Goal: Task Accomplishment & Management: Use online tool/utility

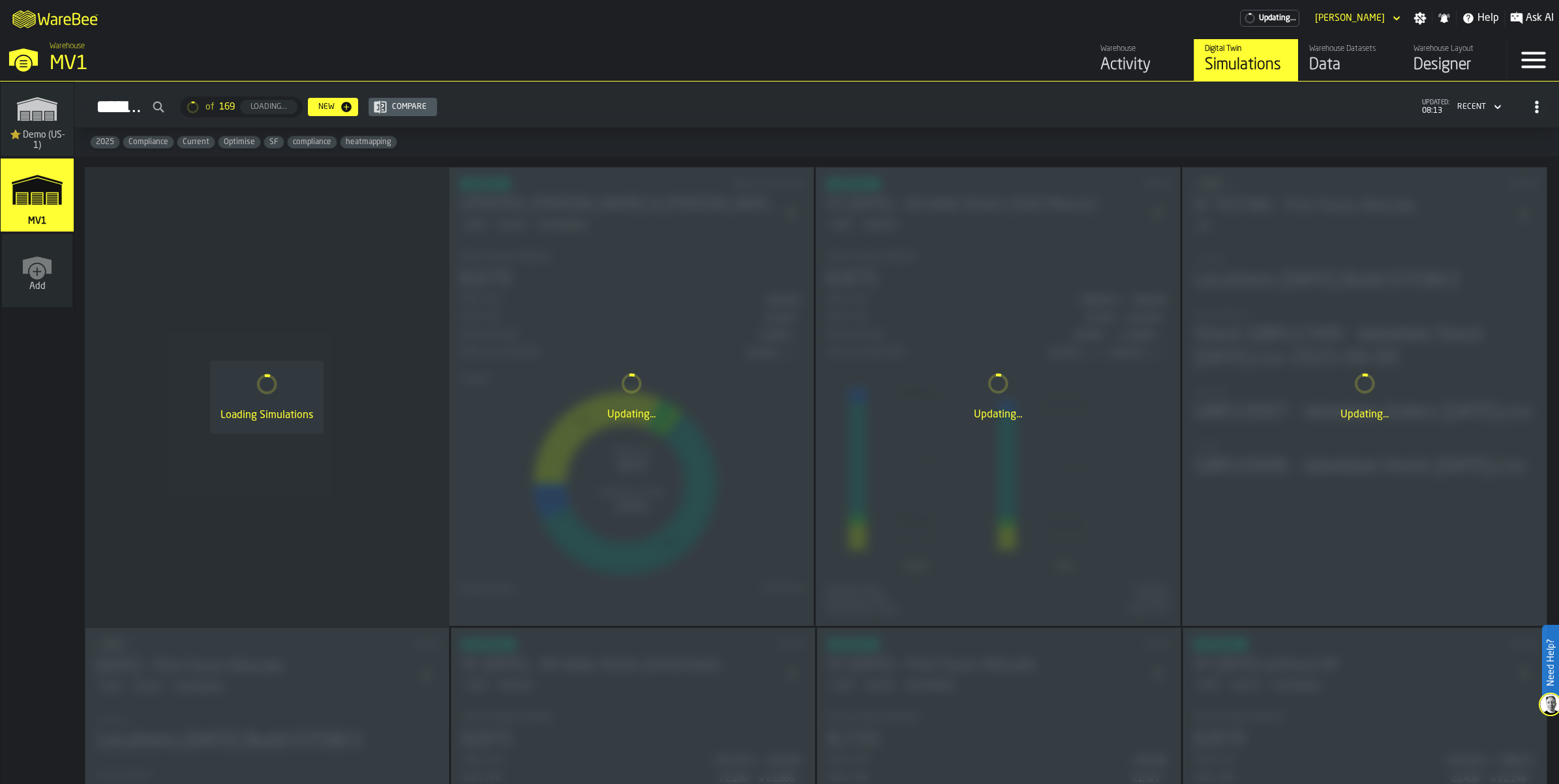
click at [310, 542] on div "Loading Simulations" at bounding box center [267, 397] width 365 height 460
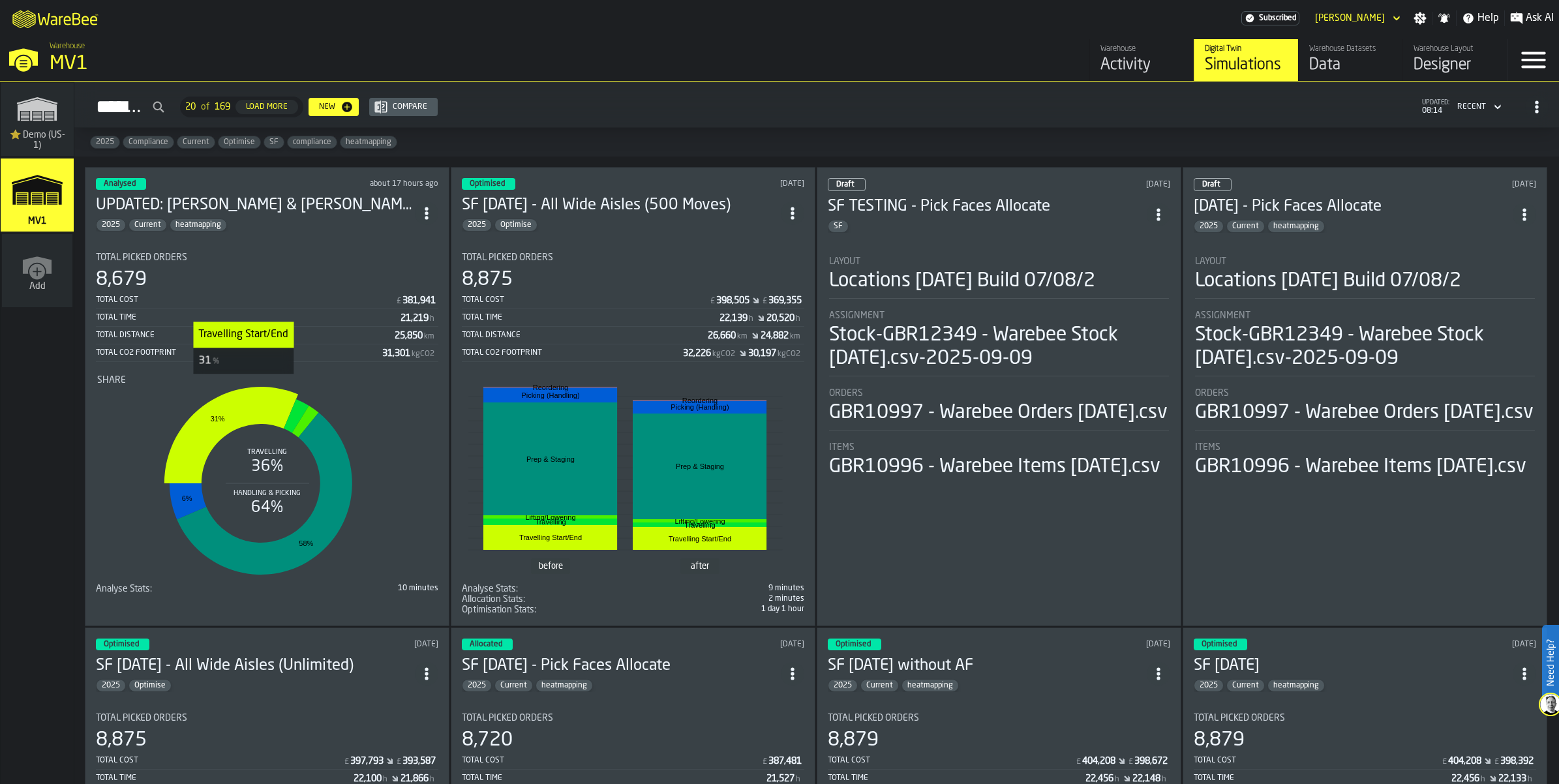
click at [280, 483] on icon "stat-Share" at bounding box center [230, 435] width 133 height 97
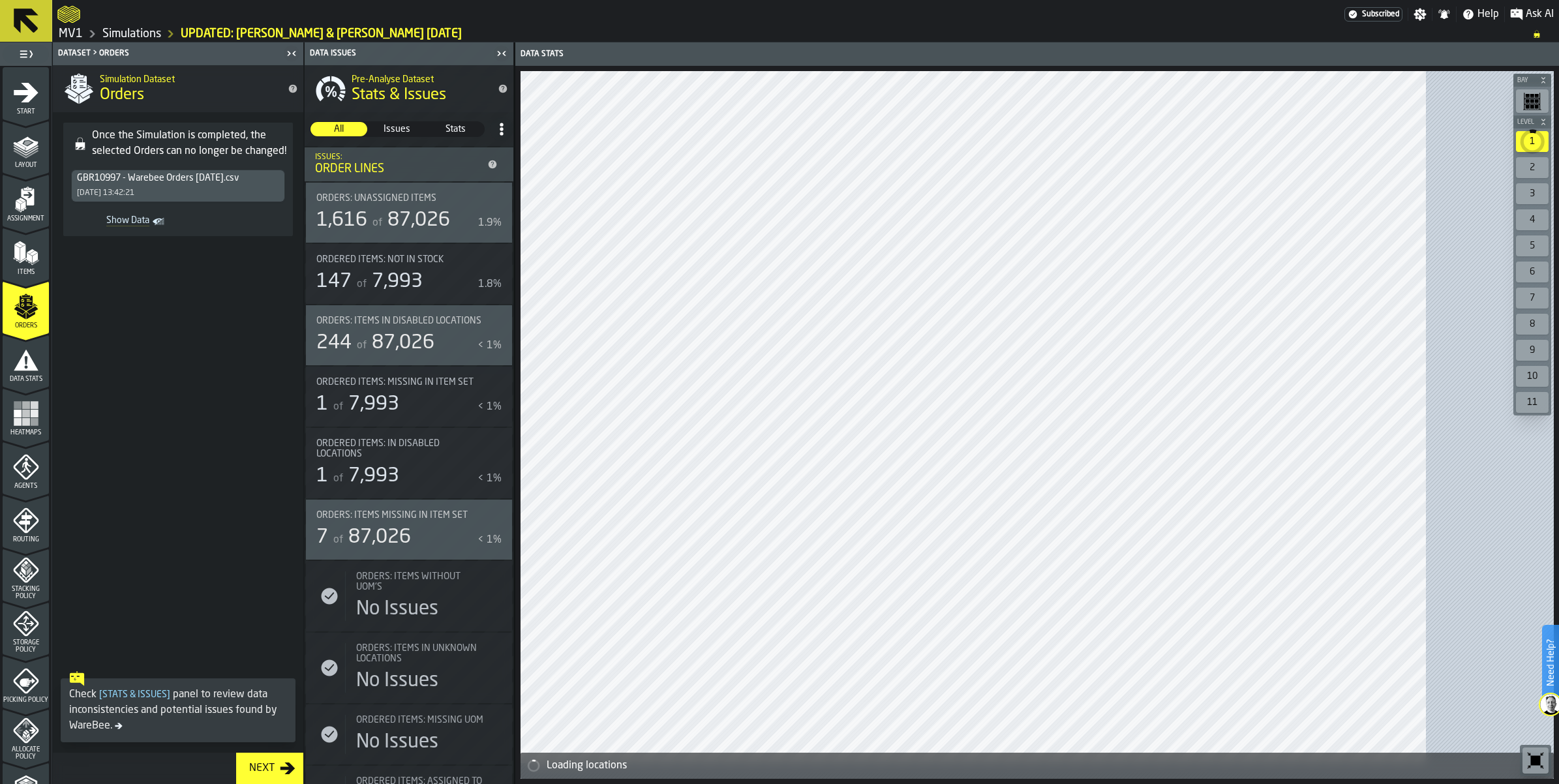
click at [38, 256] on polygon "menu Items" at bounding box center [34, 253] width 9 height 5
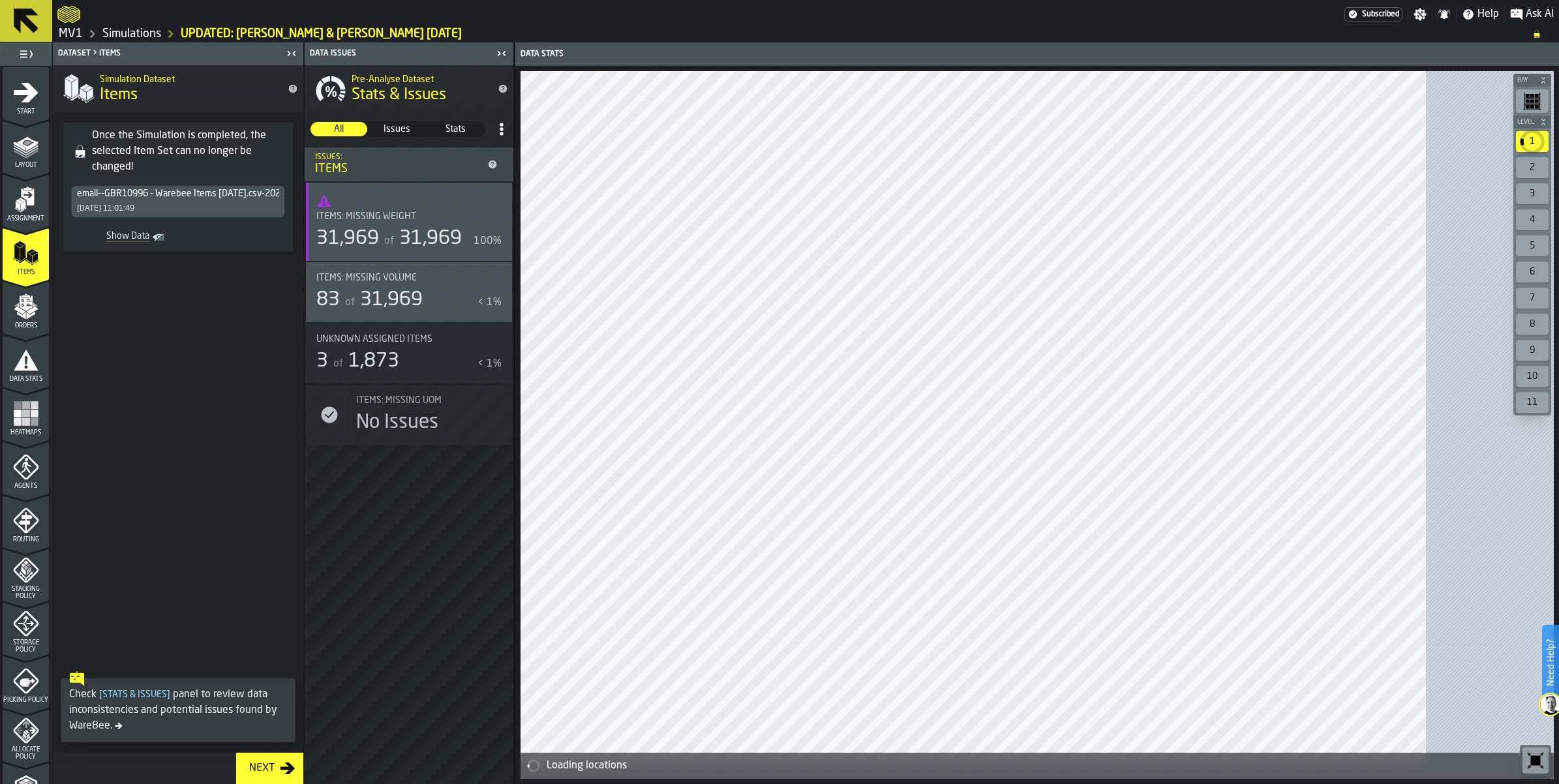
click at [32, 145] on polygon "menu Layout" at bounding box center [28, 142] width 9 height 5
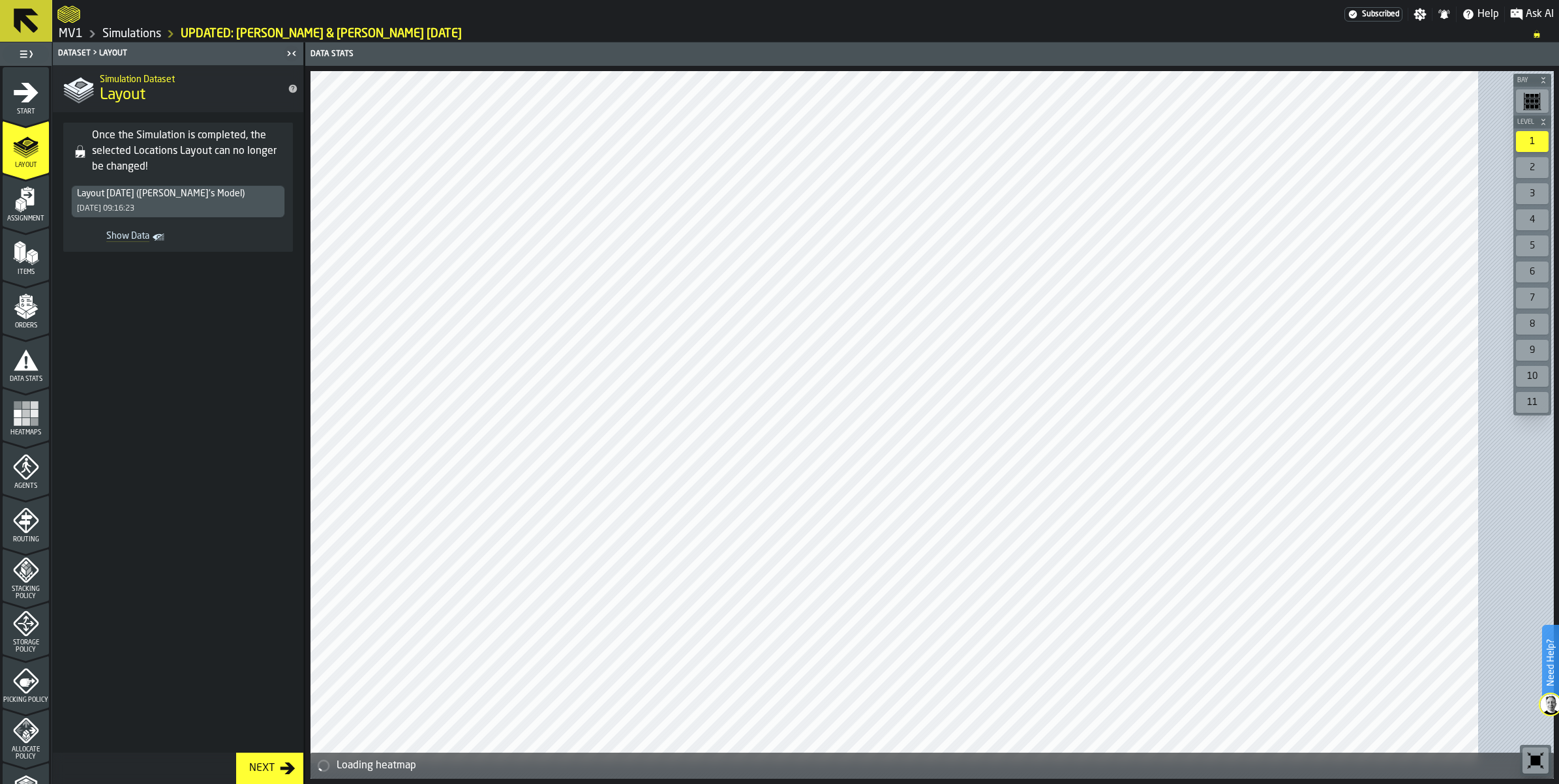
click at [32, 581] on polygon "menu Stacking Policy" at bounding box center [26, 576] width 13 height 9
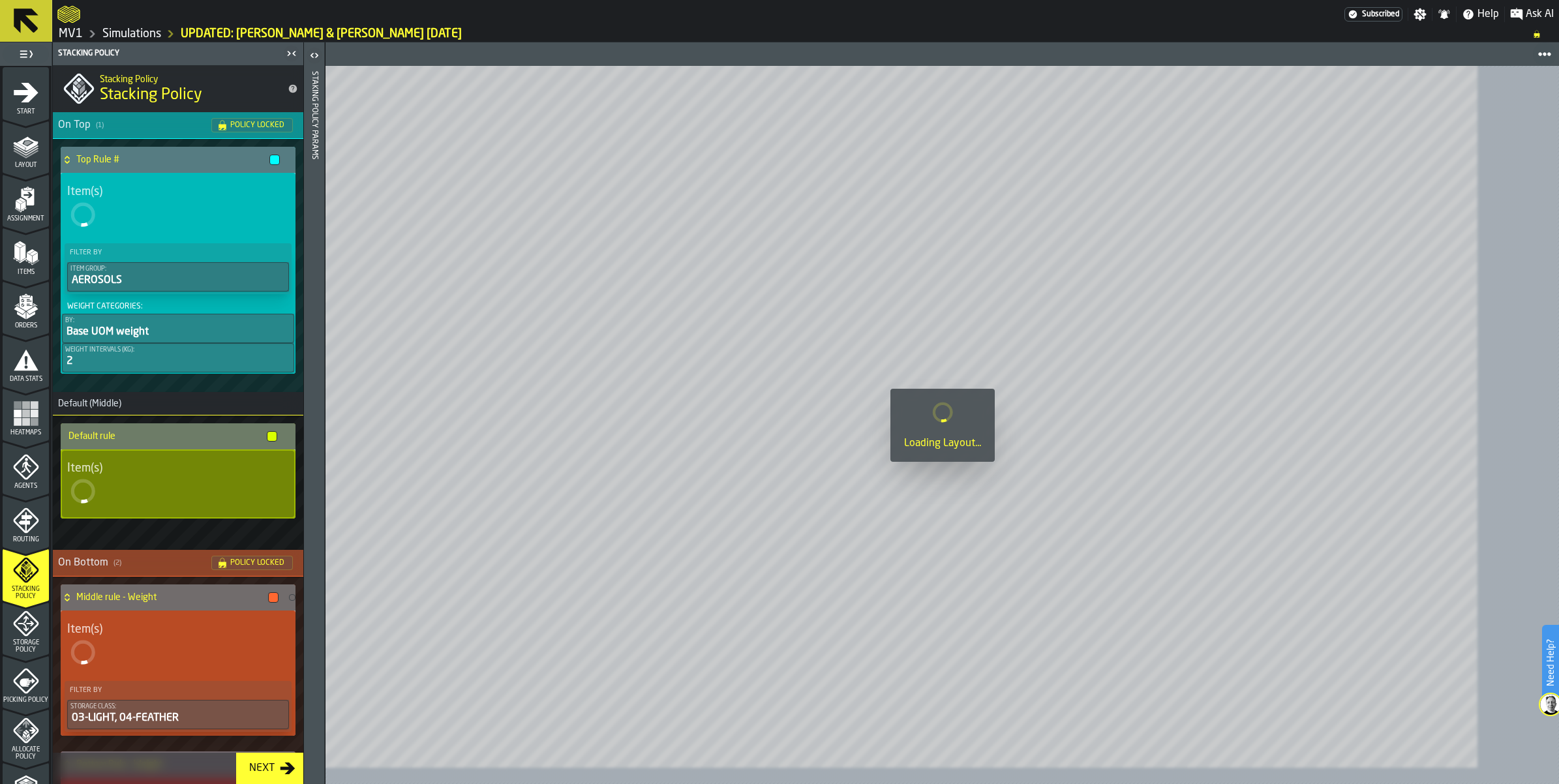
click at [38, 23] on icon at bounding box center [27, 21] width 32 height 32
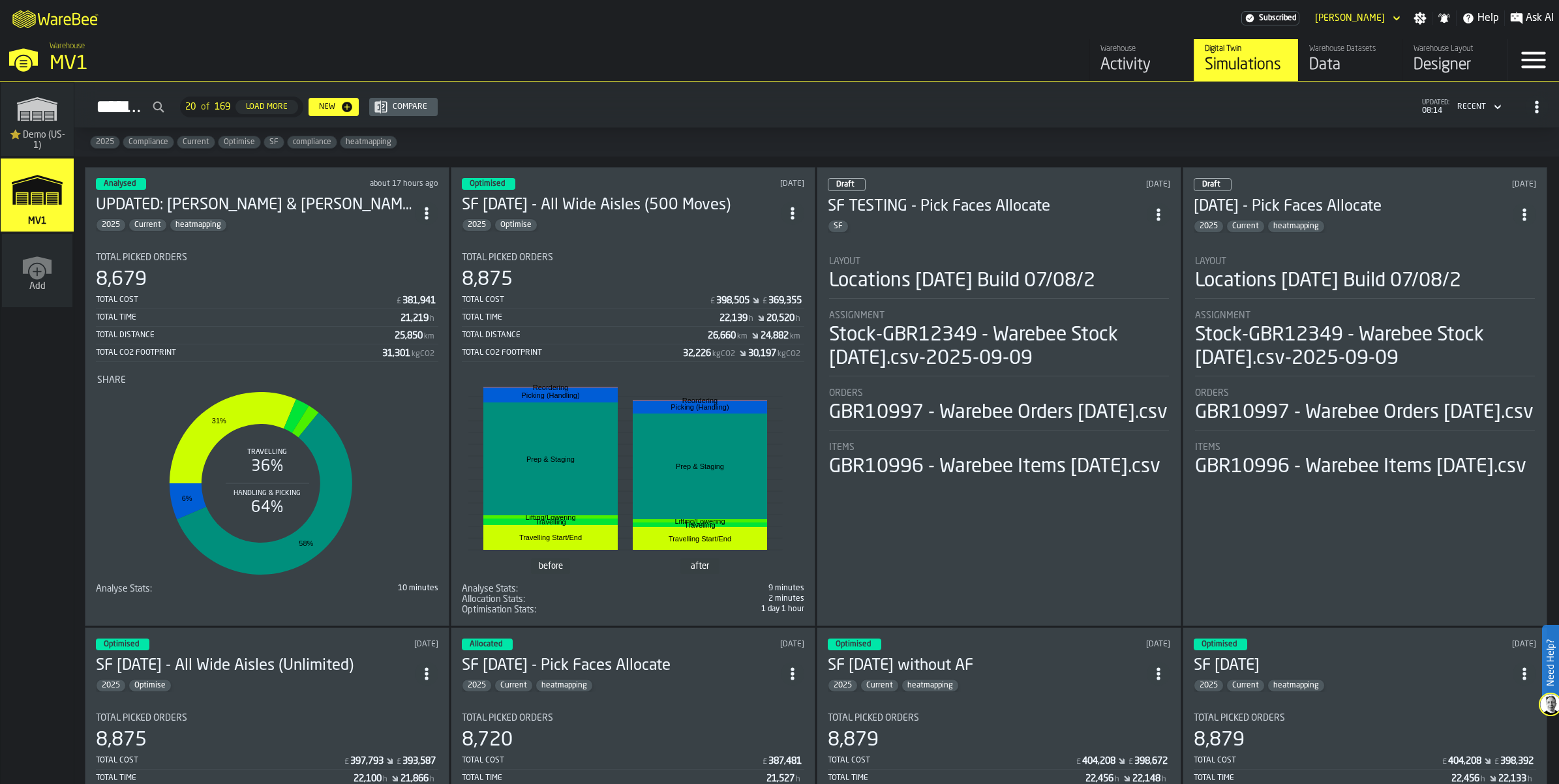
click at [1310, 76] on div "Data" at bounding box center [1352, 64] width 83 height 21
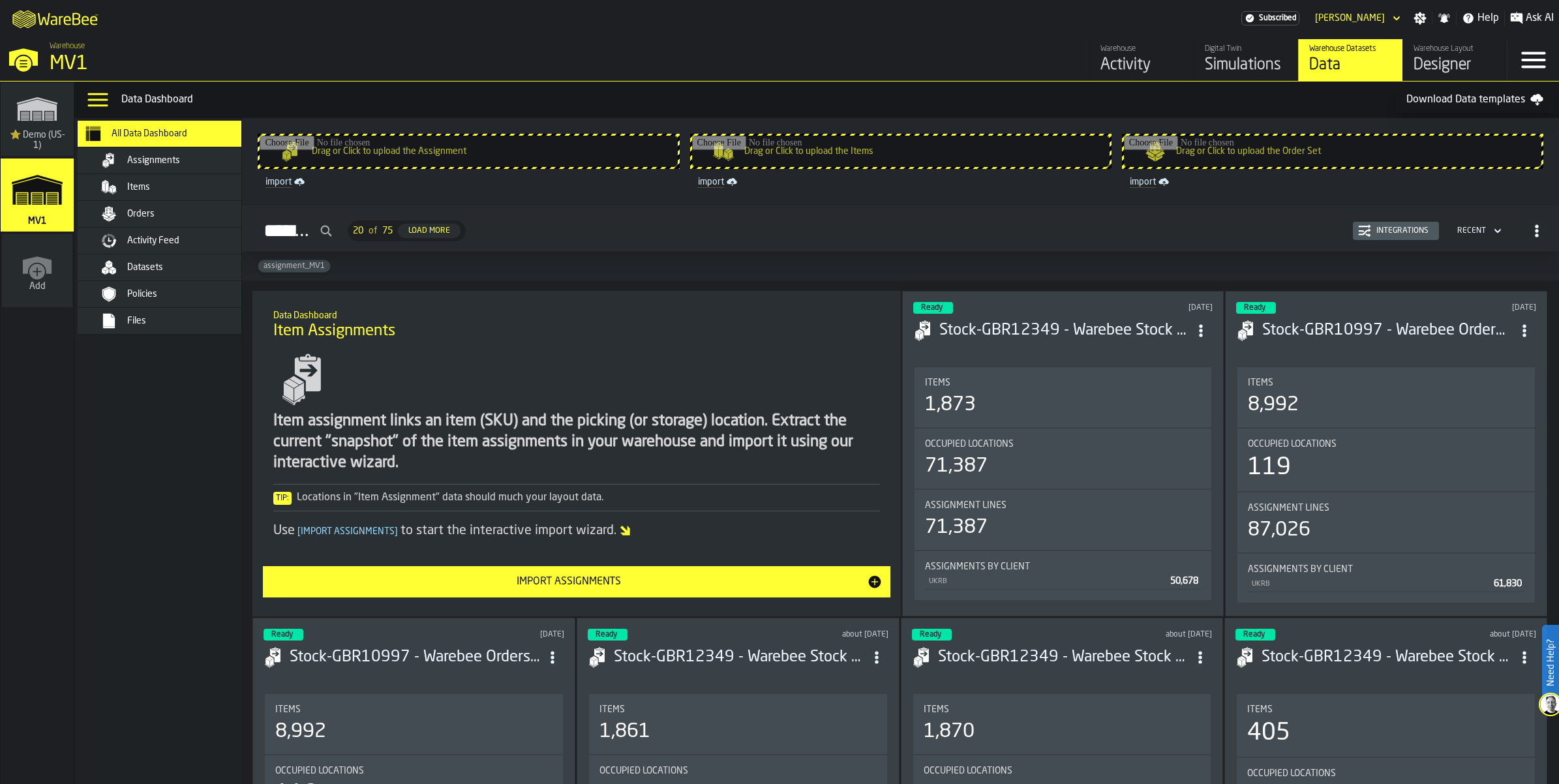
click at [507, 167] on input "Drag or Click to upload the Assignment" at bounding box center [468, 151] width 418 height 32
click at [891, 167] on input "Drag or Click to upload the Items" at bounding box center [901, 151] width 418 height 32
click at [225, 166] on div "Assignments" at bounding box center [191, 160] width 127 height 11
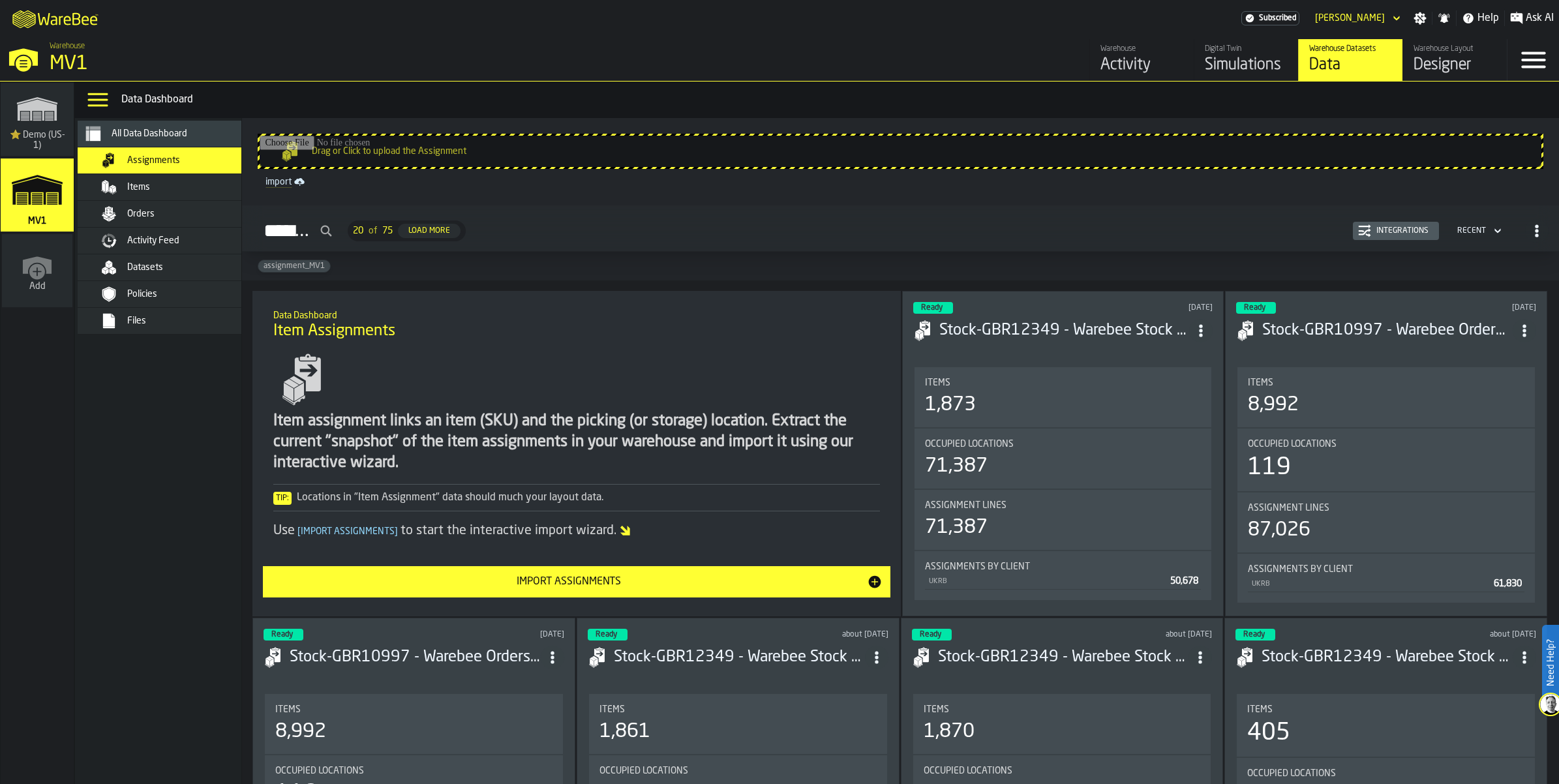
click at [210, 193] on div "Items" at bounding box center [191, 187] width 127 height 11
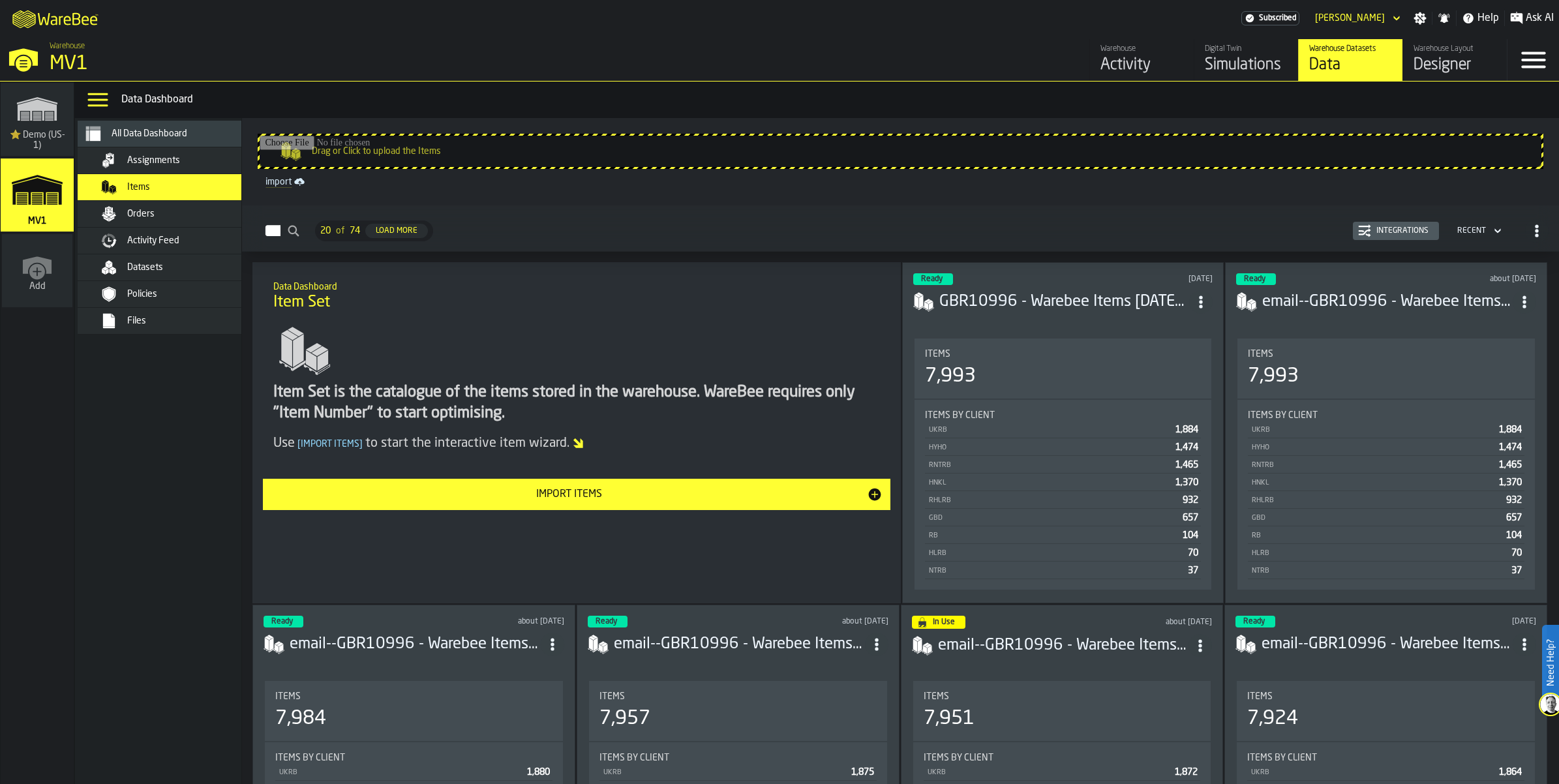
click at [180, 166] on span "Assignments" at bounding box center [153, 160] width 52 height 11
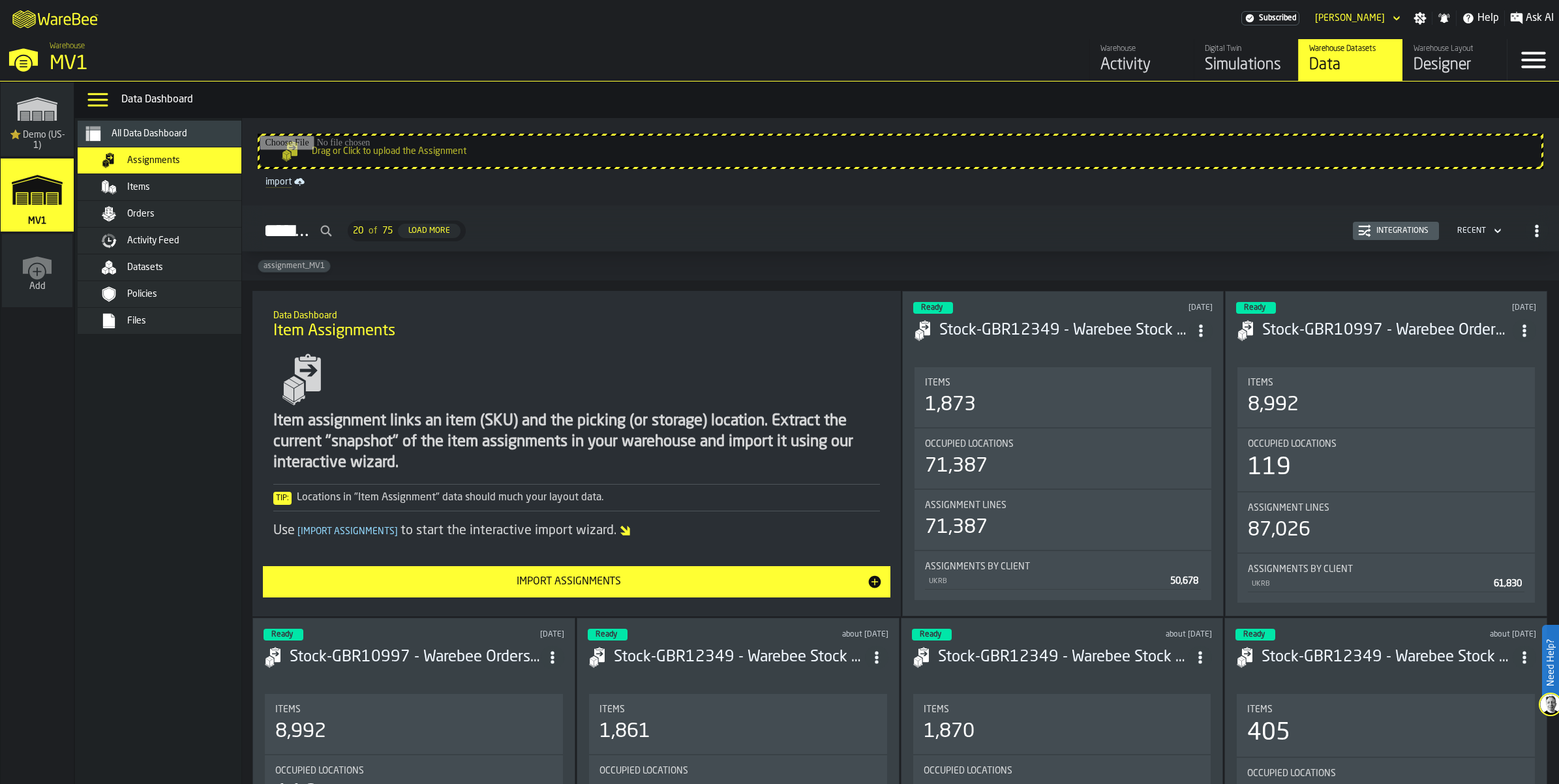
click at [163, 273] on span "Datasets" at bounding box center [145, 268] width 36 height 11
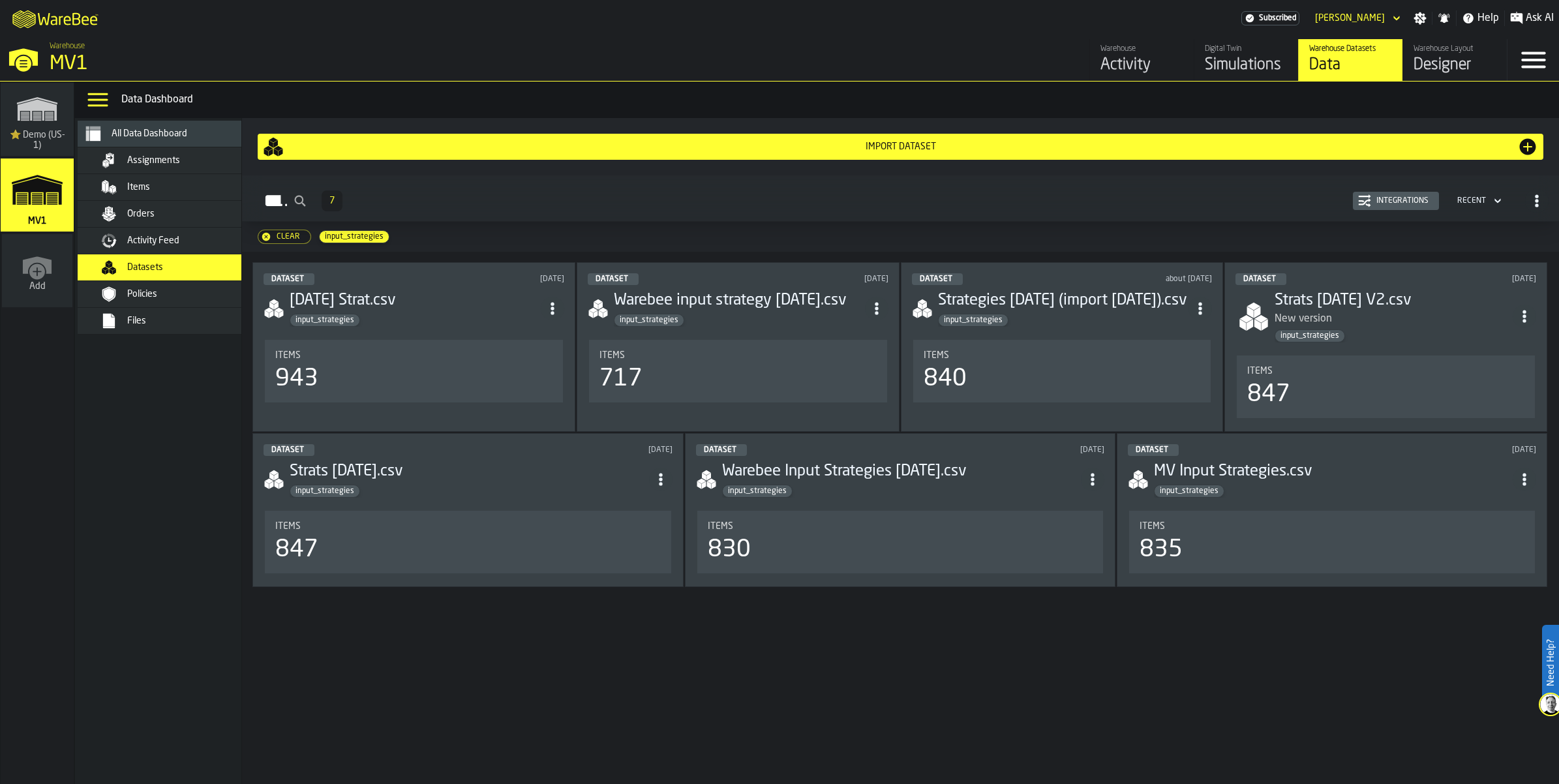
click at [226, 166] on div "Assignments" at bounding box center [191, 160] width 127 height 11
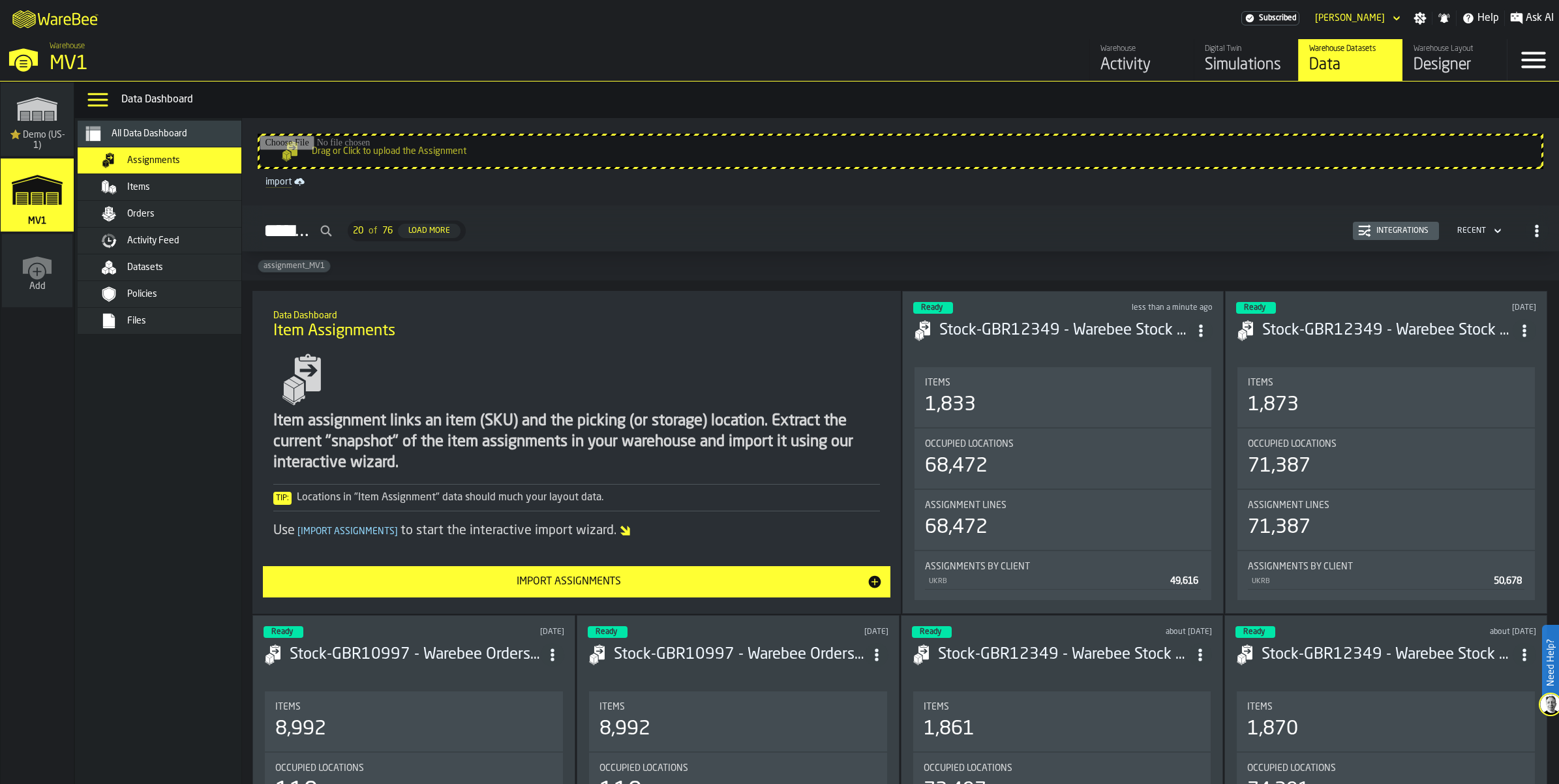
click at [192, 174] on div "Assignments" at bounding box center [169, 160] width 183 height 26
click at [176, 139] on span "All Data Dashboard" at bounding box center [149, 133] width 76 height 11
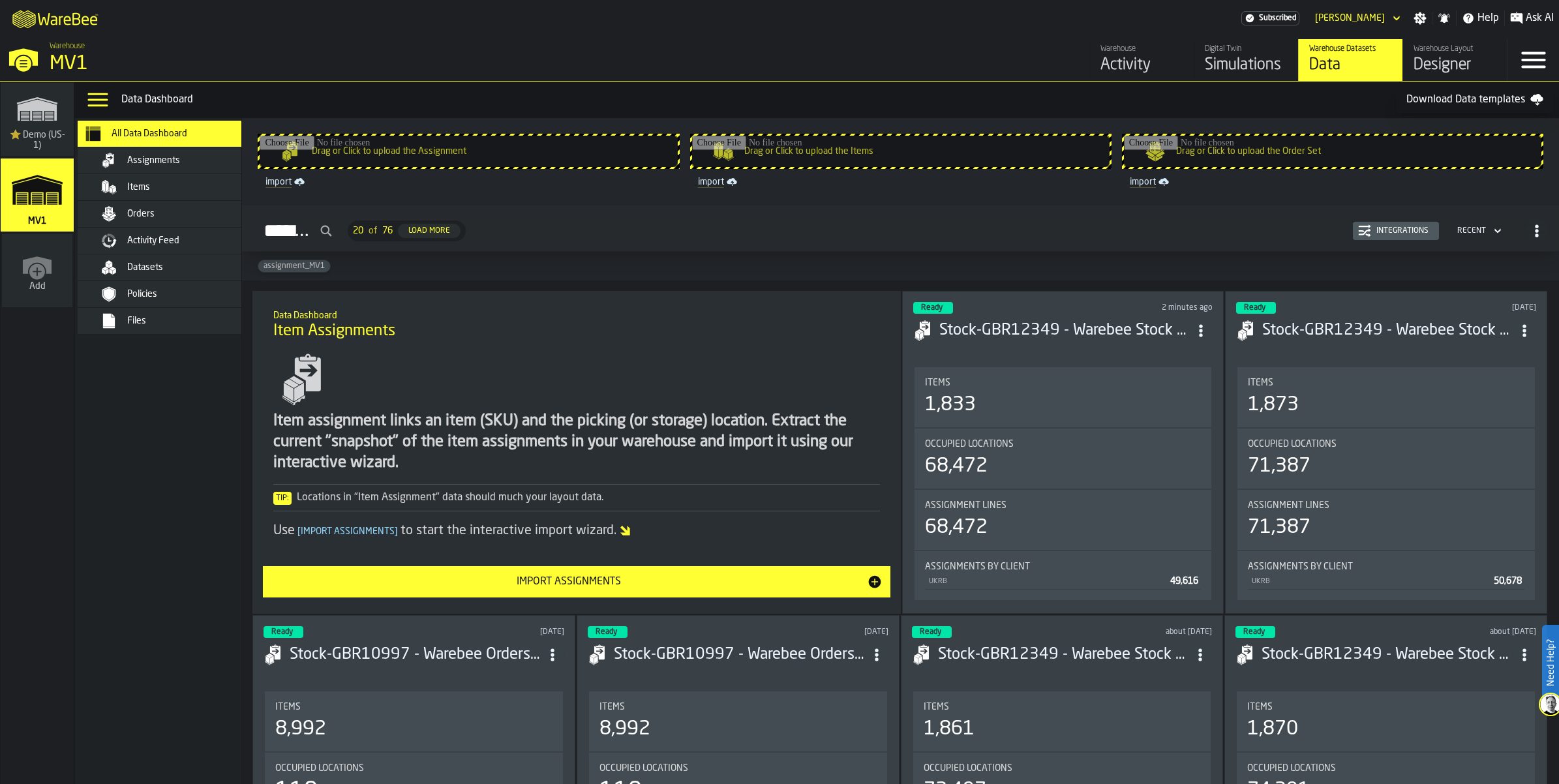
click at [150, 193] on span "Items" at bounding box center [138, 187] width 23 height 11
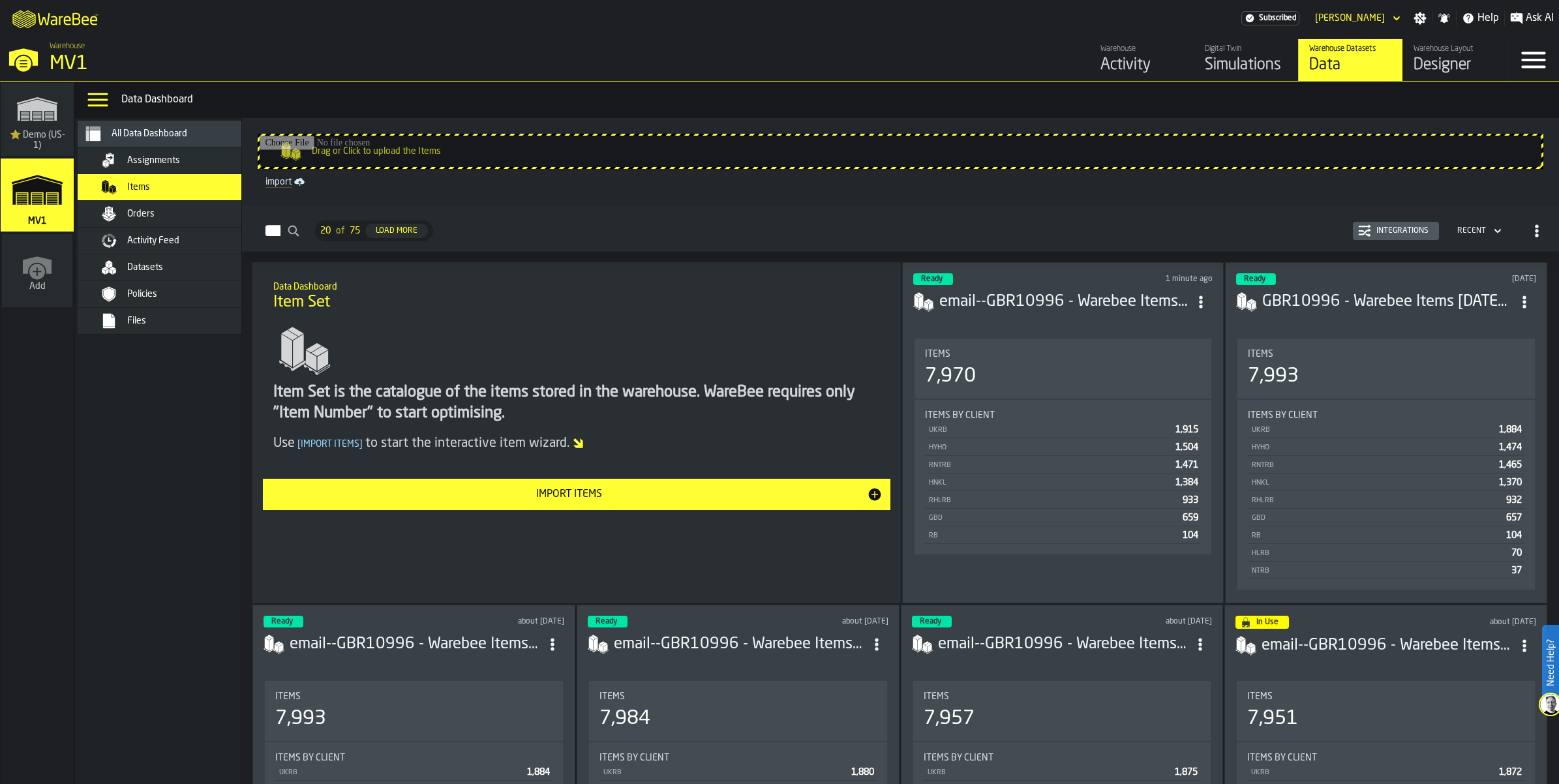
click at [166, 139] on span "All Data Dashboard" at bounding box center [149, 133] width 76 height 11
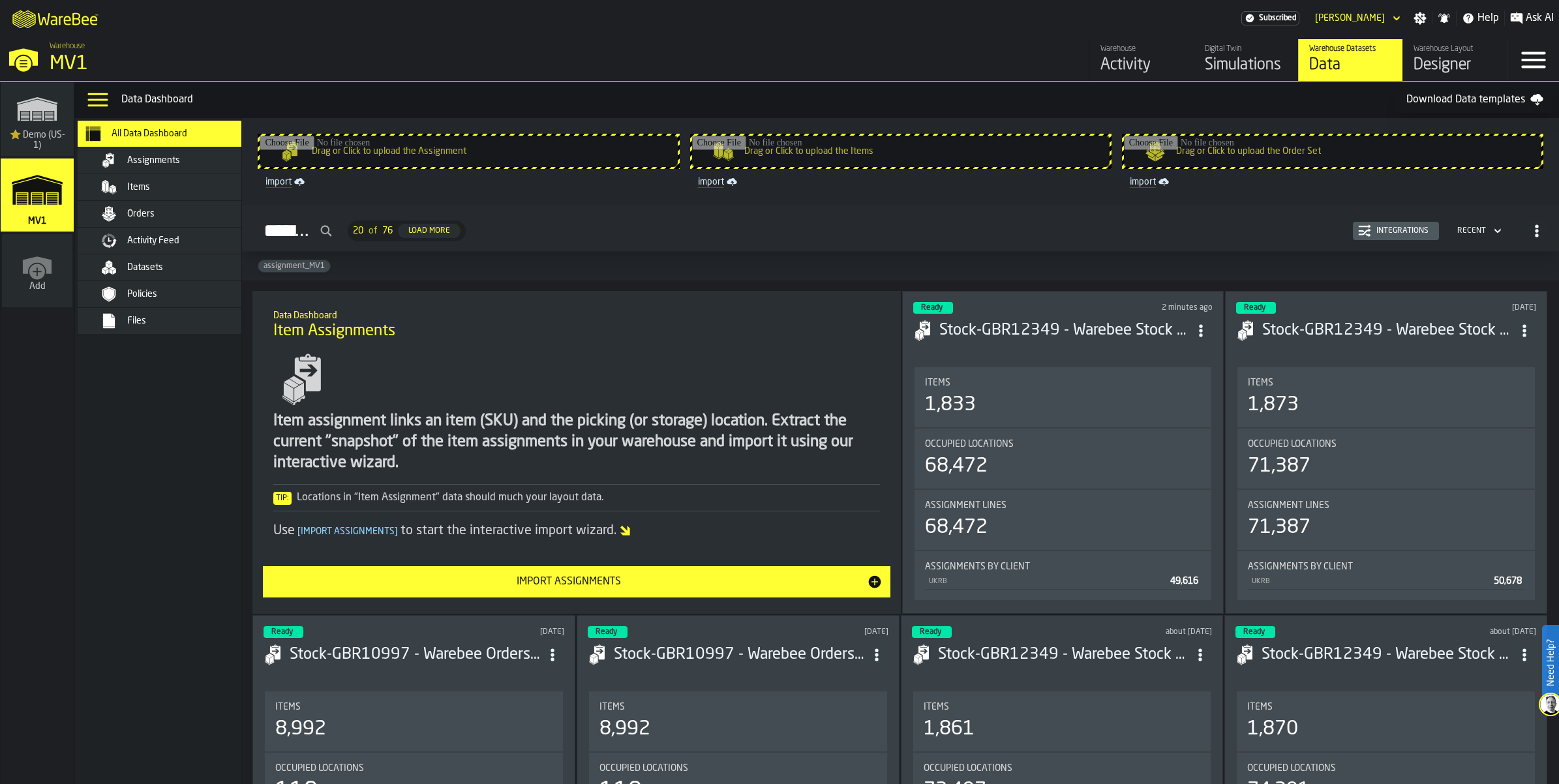
click at [1129, 454] on section "Items 1,833 Occupied Locations 68,472 Assignment lines 68,472 Assignments by Cl…" at bounding box center [1064, 483] width 300 height 238
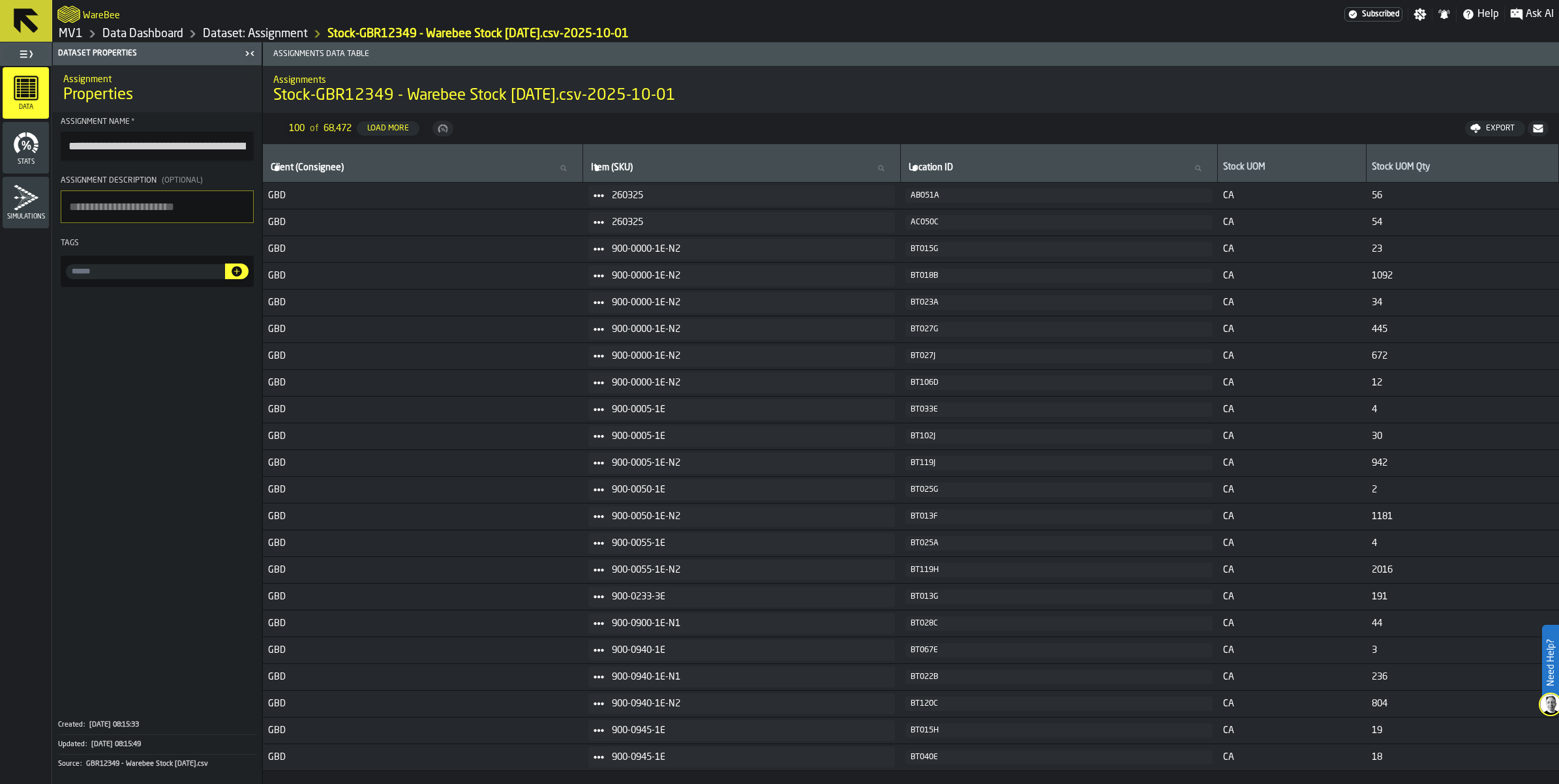
click at [39, 32] on icon at bounding box center [26, 21] width 25 height 25
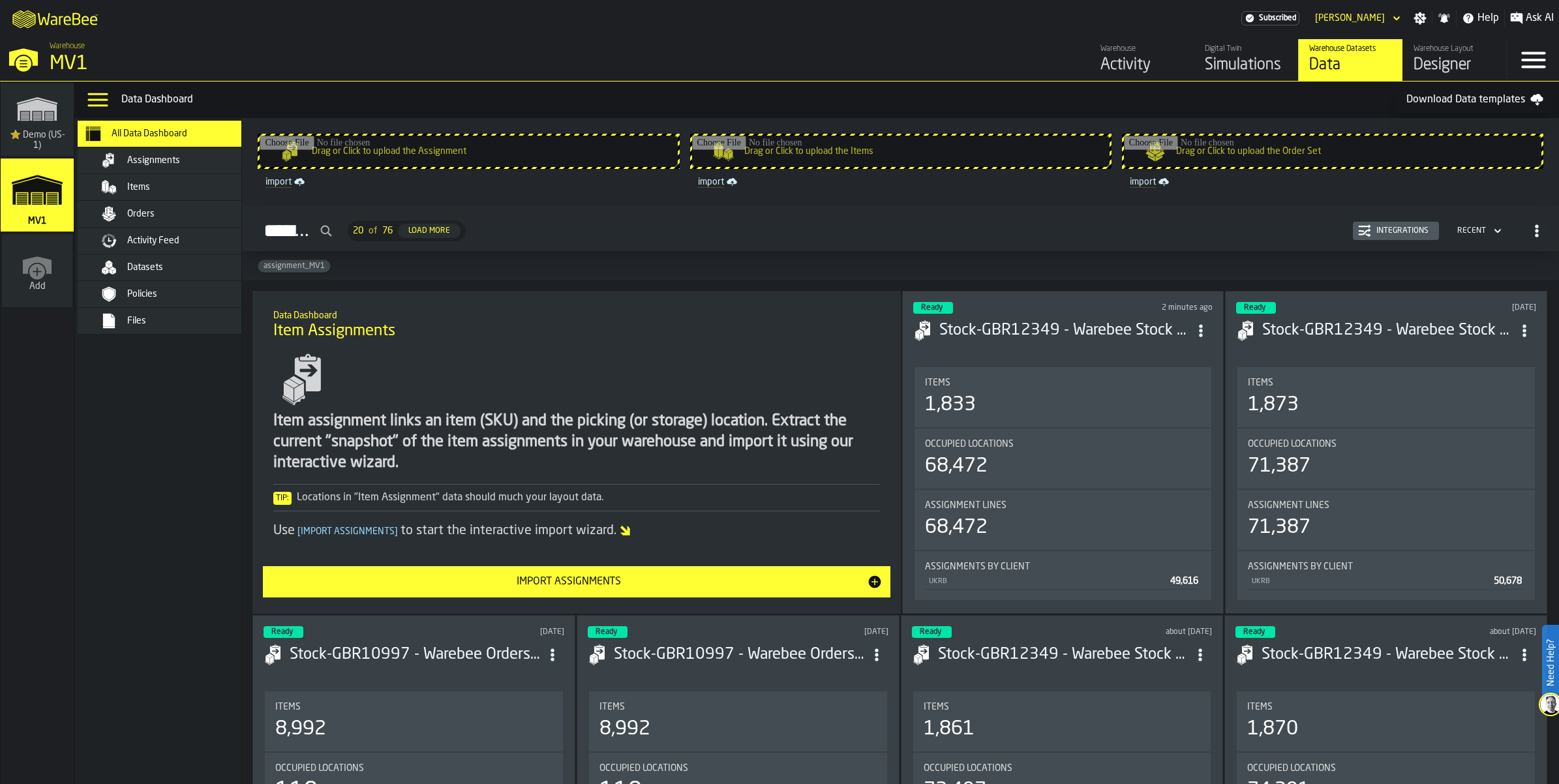
click at [796, 167] on input "Drag or Click to upload the Items" at bounding box center [901, 151] width 418 height 32
click at [1205, 76] on div "Simulations" at bounding box center [1247, 64] width 83 height 21
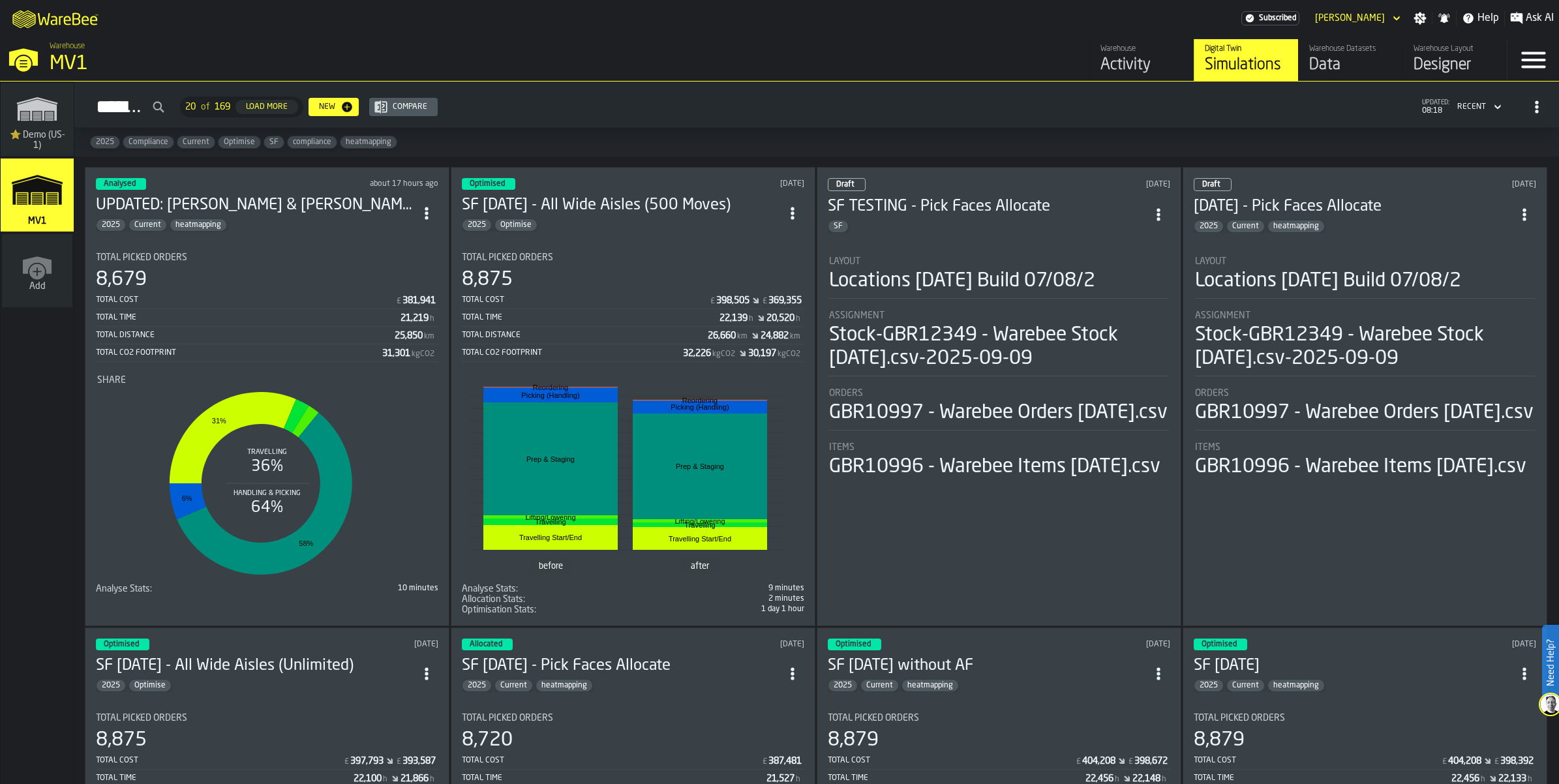
click at [428, 214] on circle "ItemListCard-DashboardItemContainer" at bounding box center [426, 212] width 3 height 3
click at [421, 367] on div "Duplicate" at bounding box center [413, 359] width 68 height 16
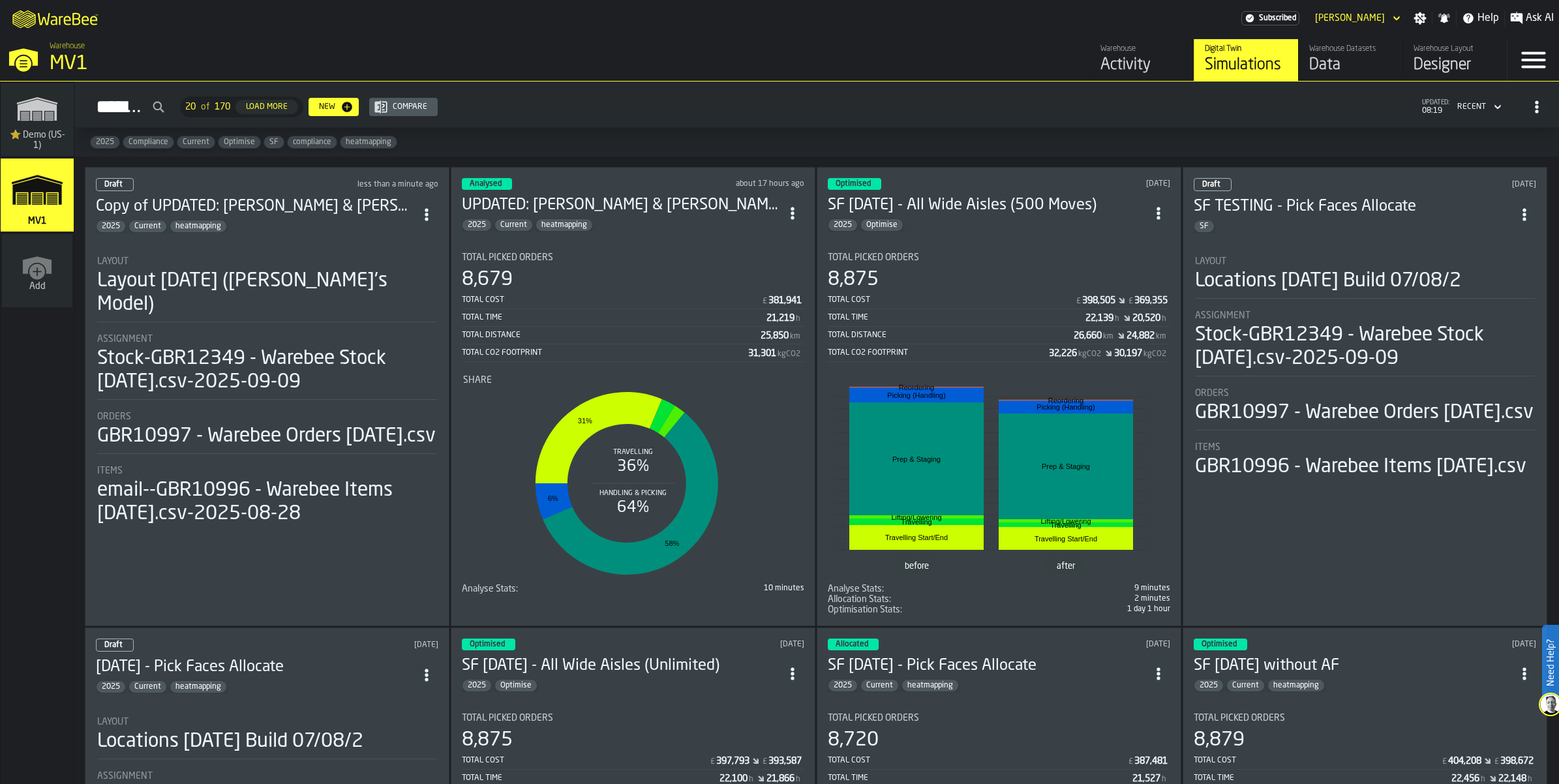
click at [364, 233] on div "2025 Current heatmapping" at bounding box center [255, 226] width 319 height 13
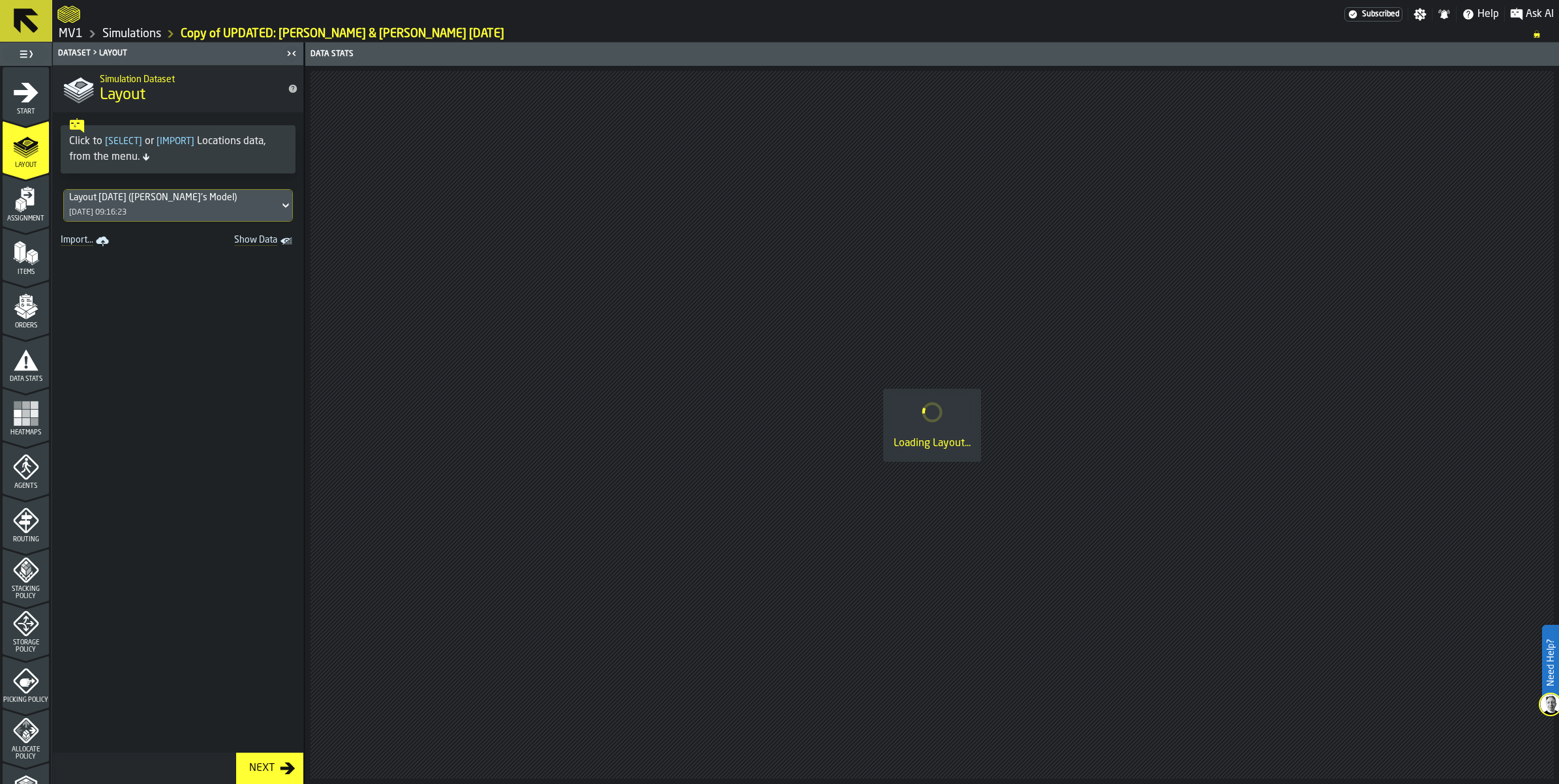
click at [40, 106] on icon "menu Start" at bounding box center [26, 93] width 26 height 26
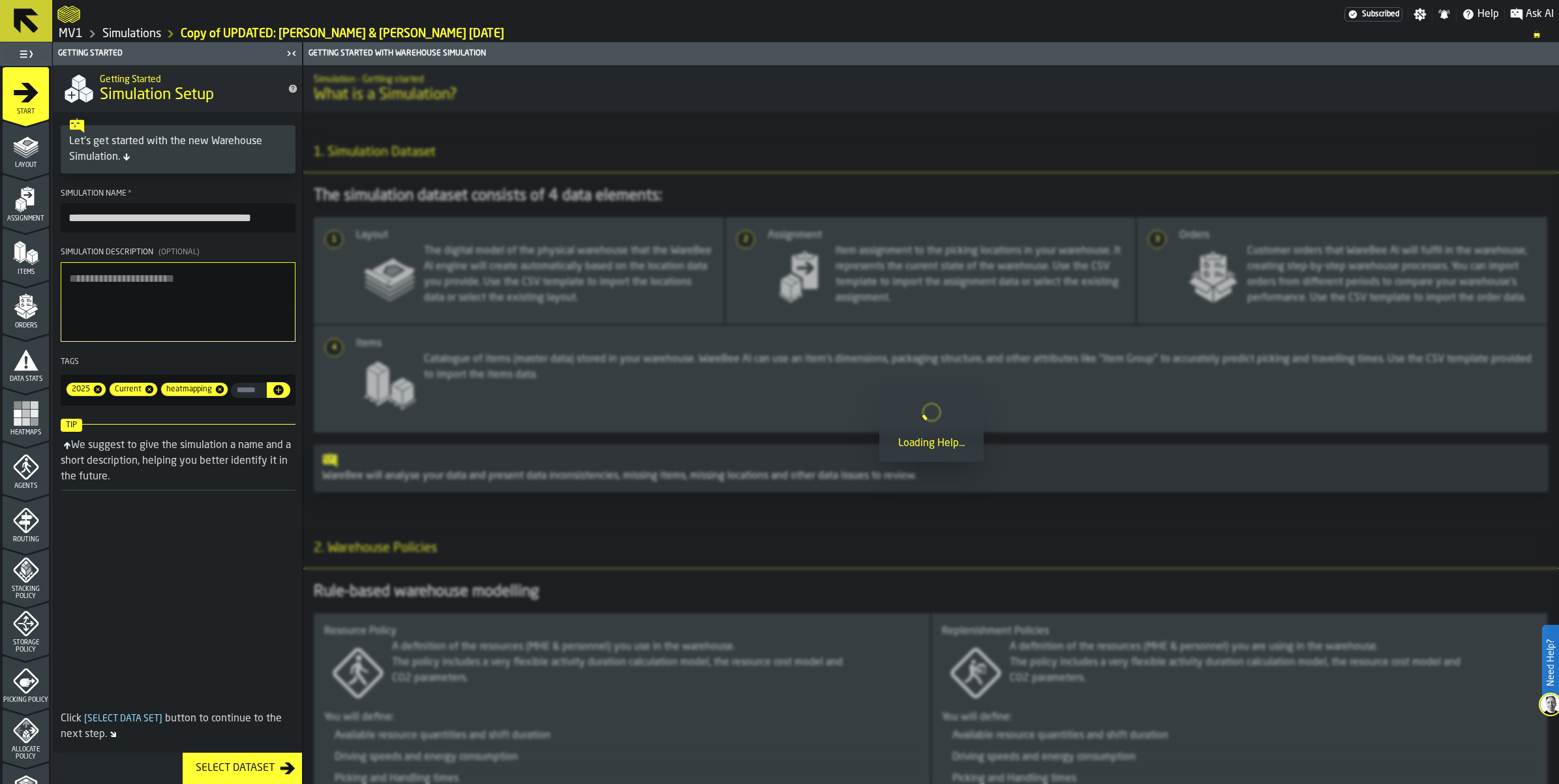
click at [37, 102] on icon "menu Start" at bounding box center [26, 92] width 25 height 20
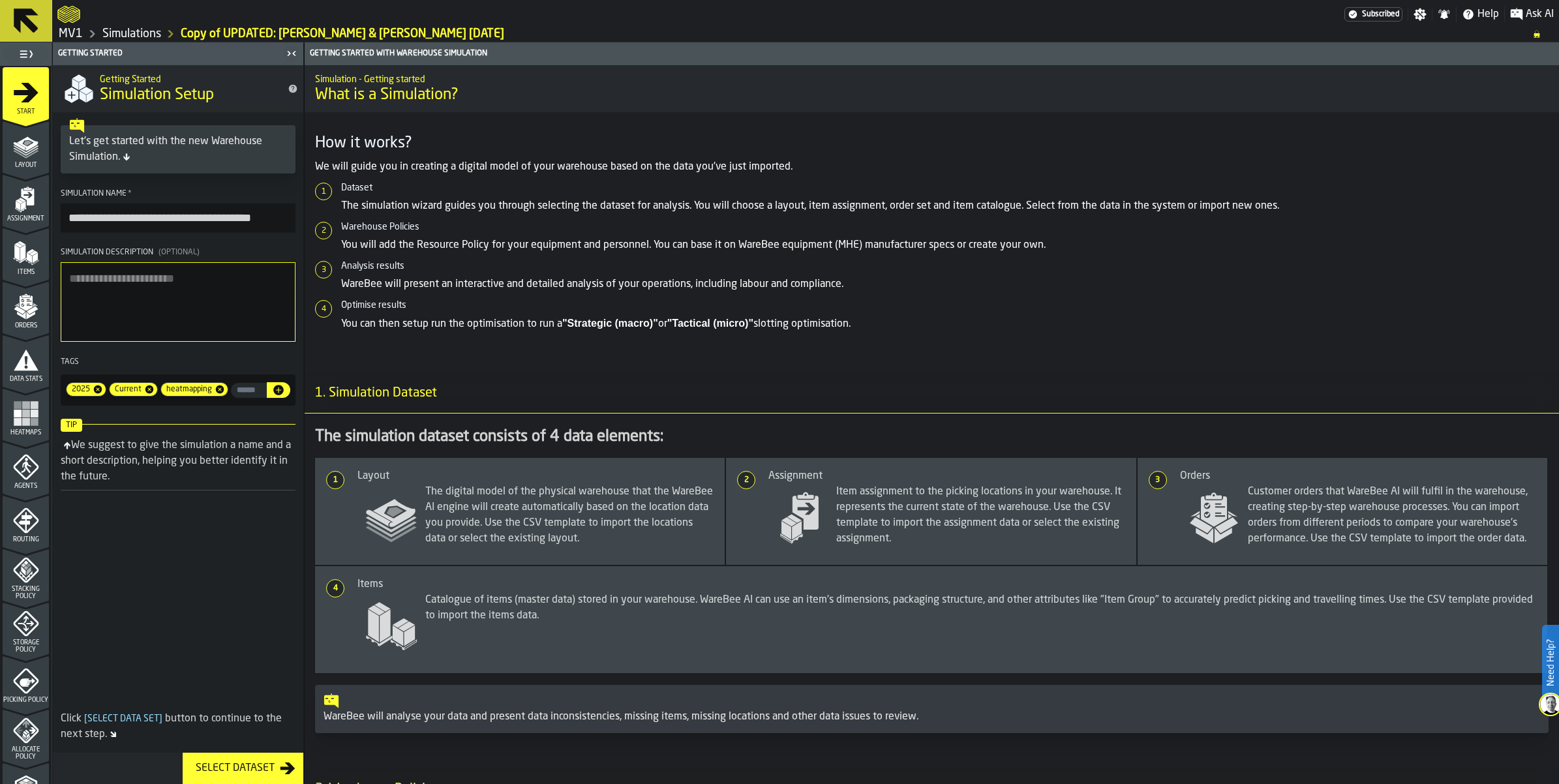
scroll to position [0, 7]
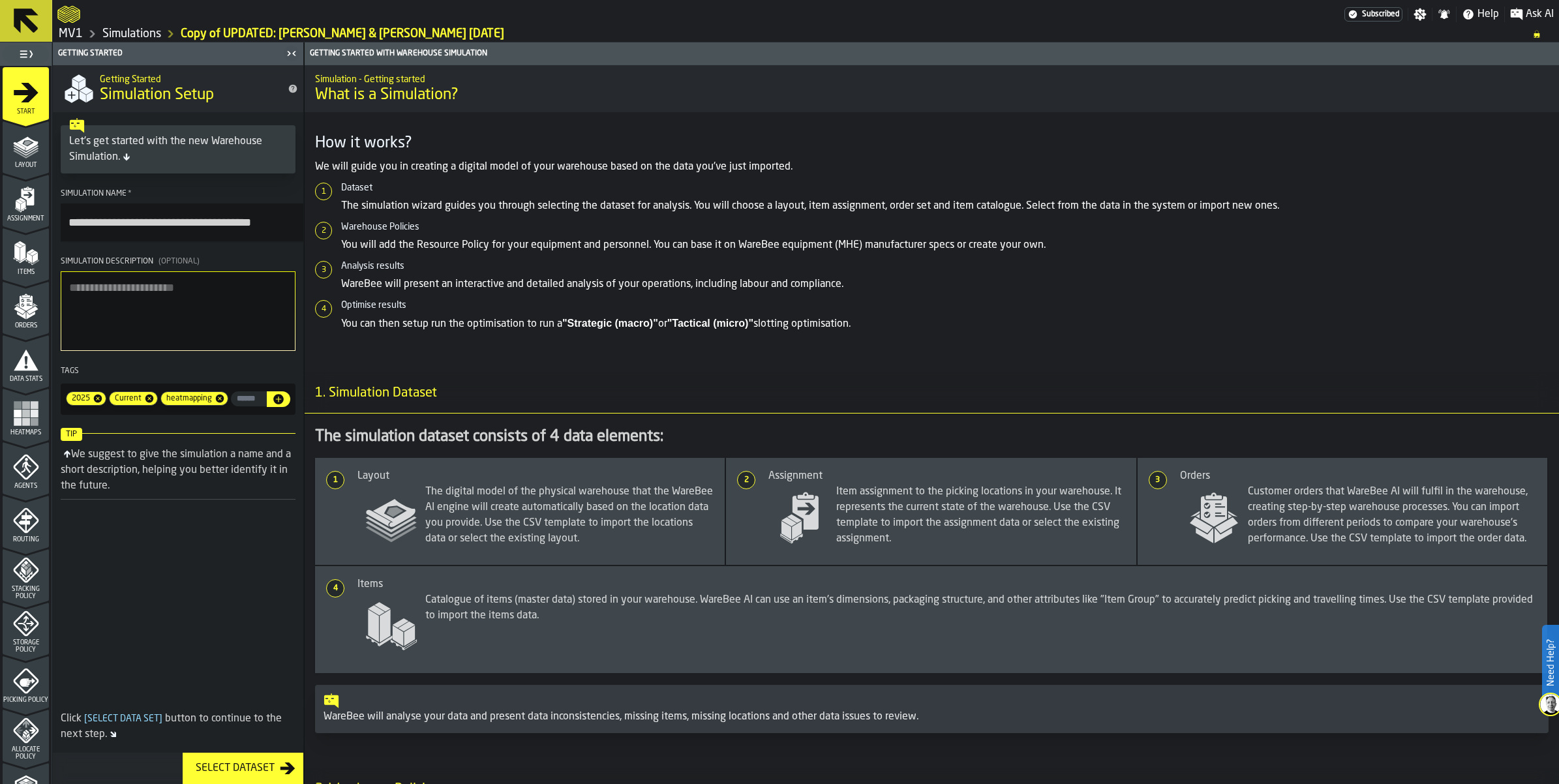
drag, startPoint x: 80, startPoint y: 274, endPoint x: 423, endPoint y: 274, distance: 343.0
click at [423, 274] on main "**********" at bounding box center [780, 413] width 1559 height 742
type input "**********"
click at [125, 351] on textarea "Simulation Description (Optional)" at bounding box center [178, 311] width 235 height 80
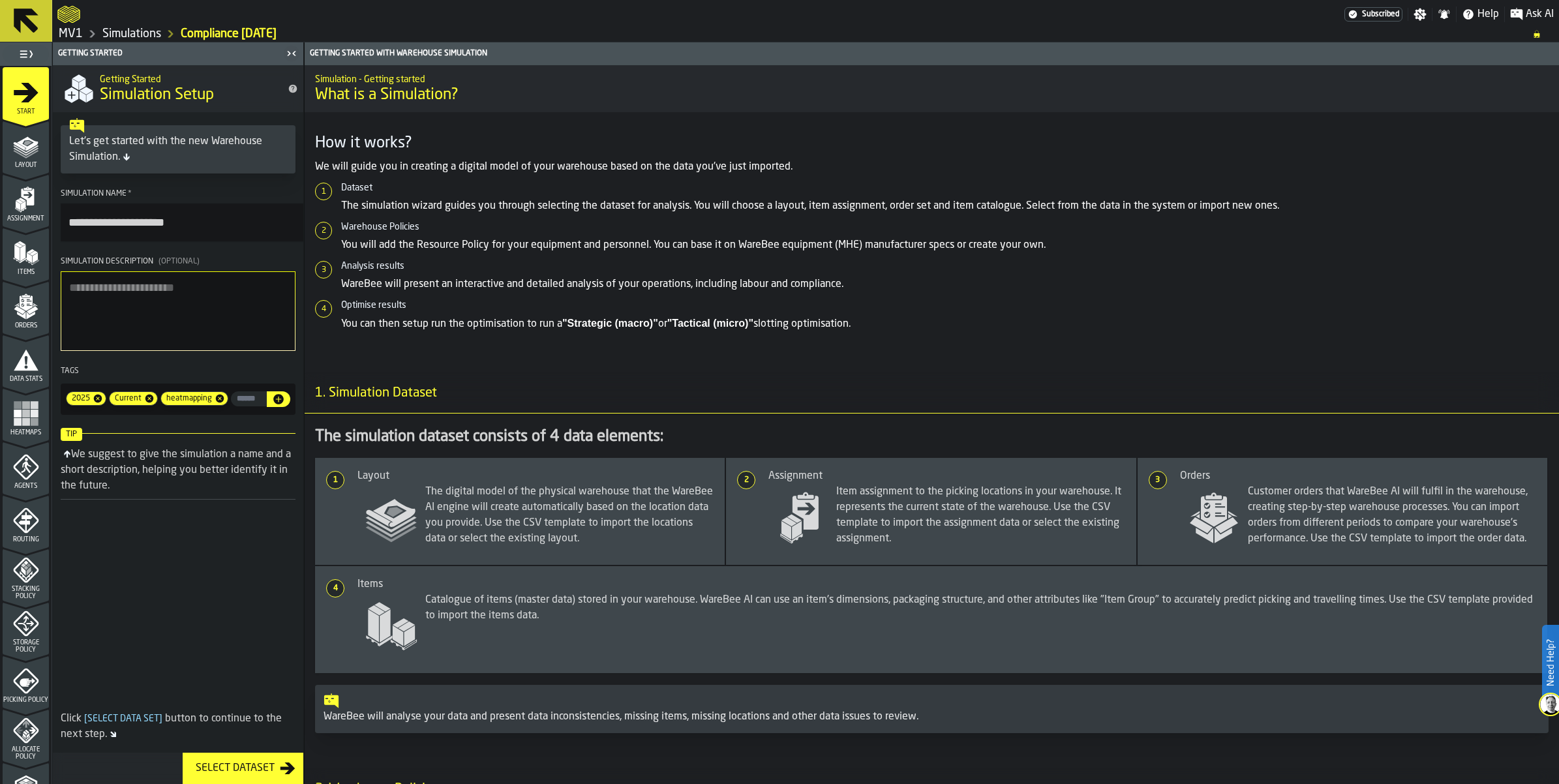
click at [280, 760] on div "Select Dataset" at bounding box center [235, 768] width 89 height 16
click at [40, 159] on icon "menu Layout" at bounding box center [26, 146] width 26 height 26
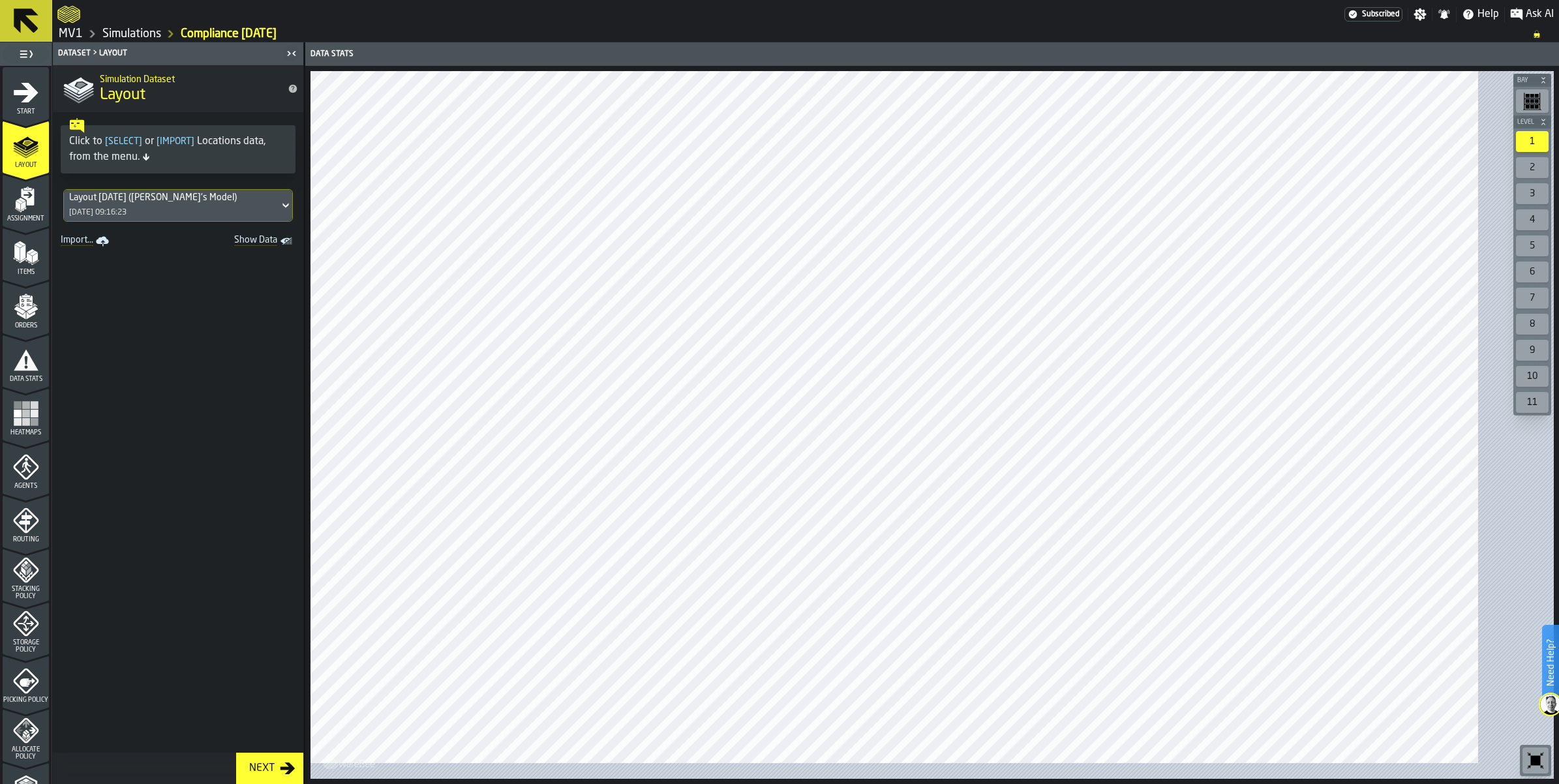
click at [292, 213] on icon at bounding box center [286, 205] width 13 height 16
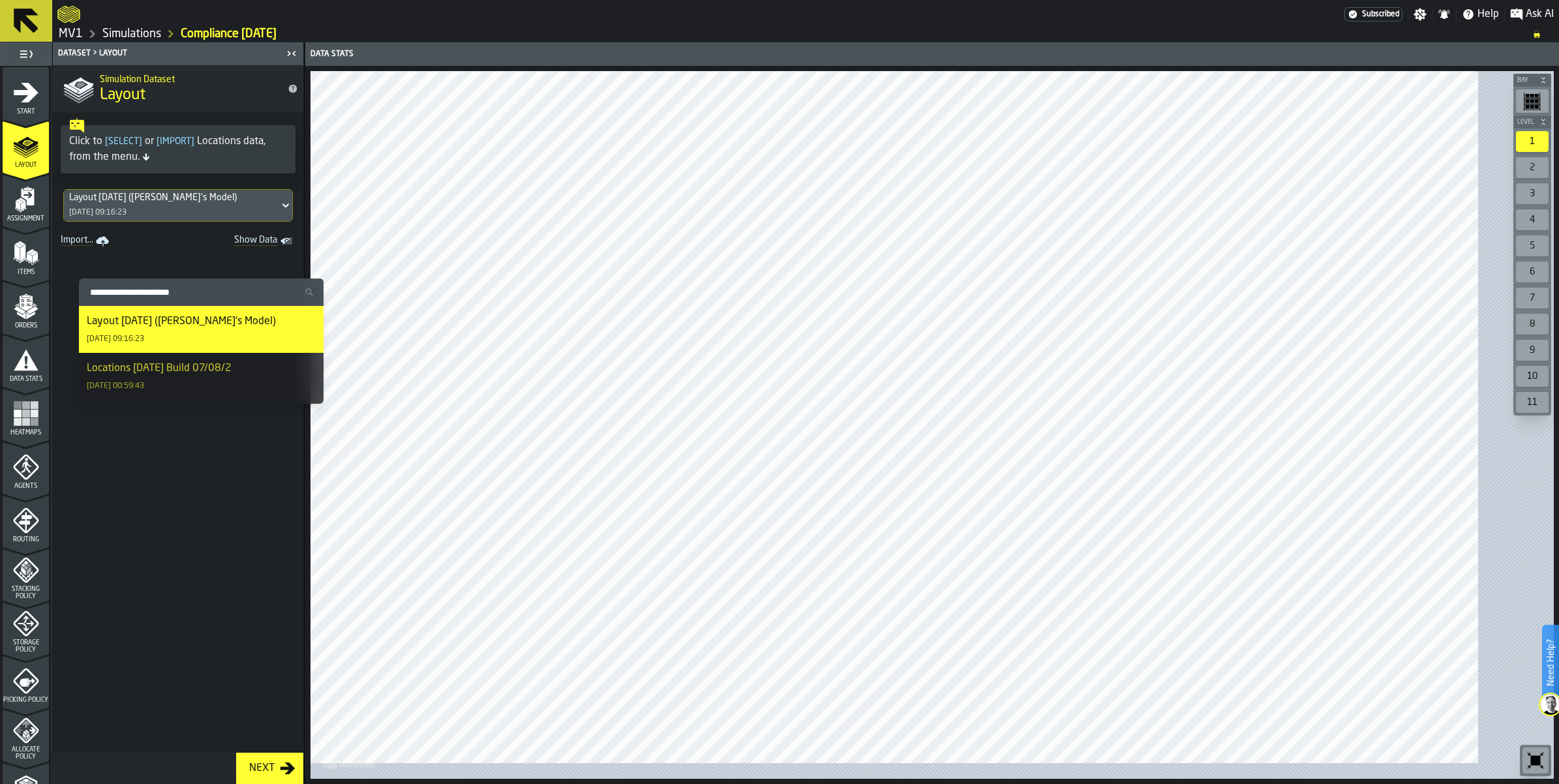
click at [22, 212] on icon "menu Assignment" at bounding box center [26, 199] width 26 height 26
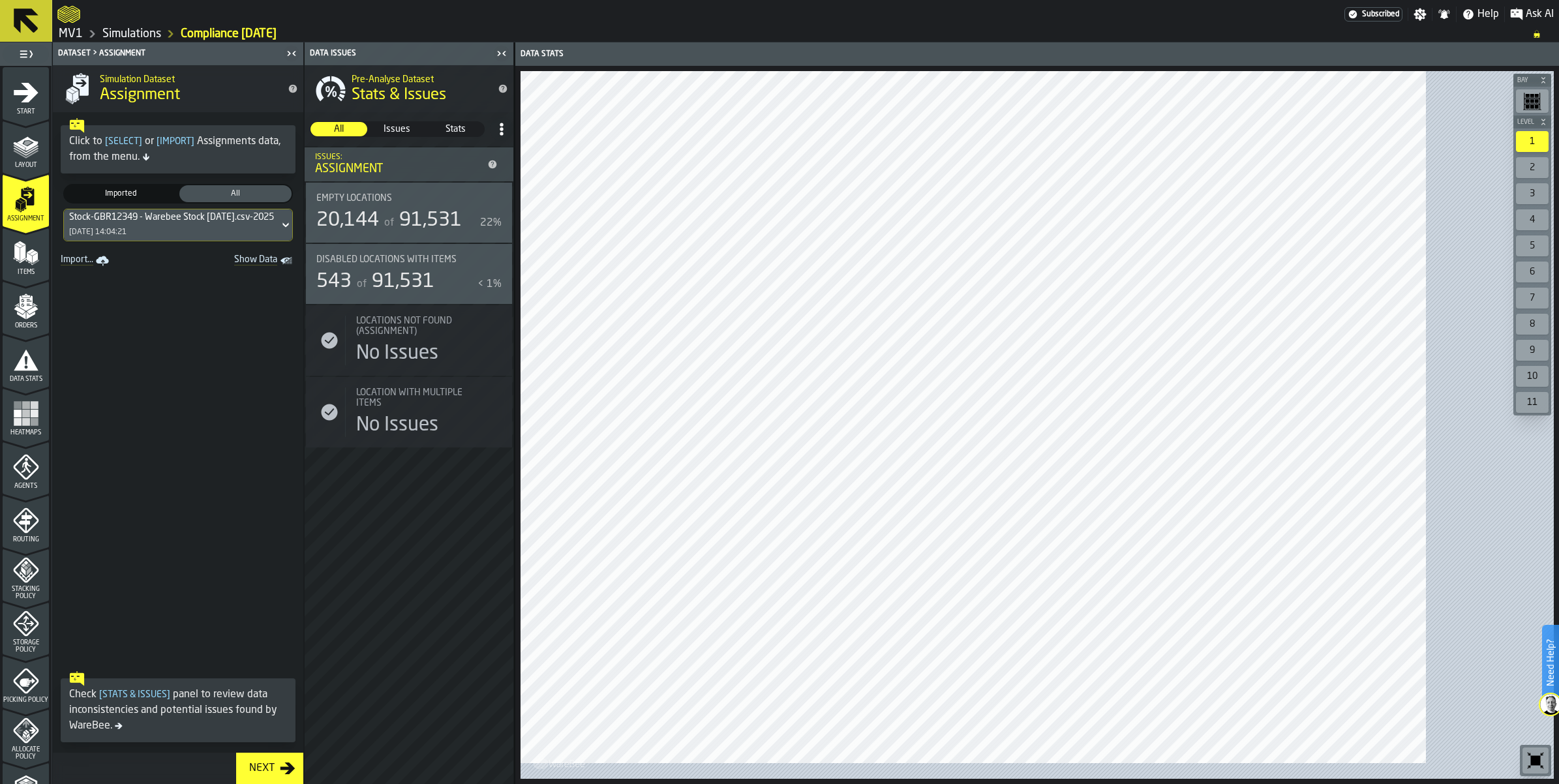
click at [292, 233] on icon at bounding box center [286, 225] width 13 height 16
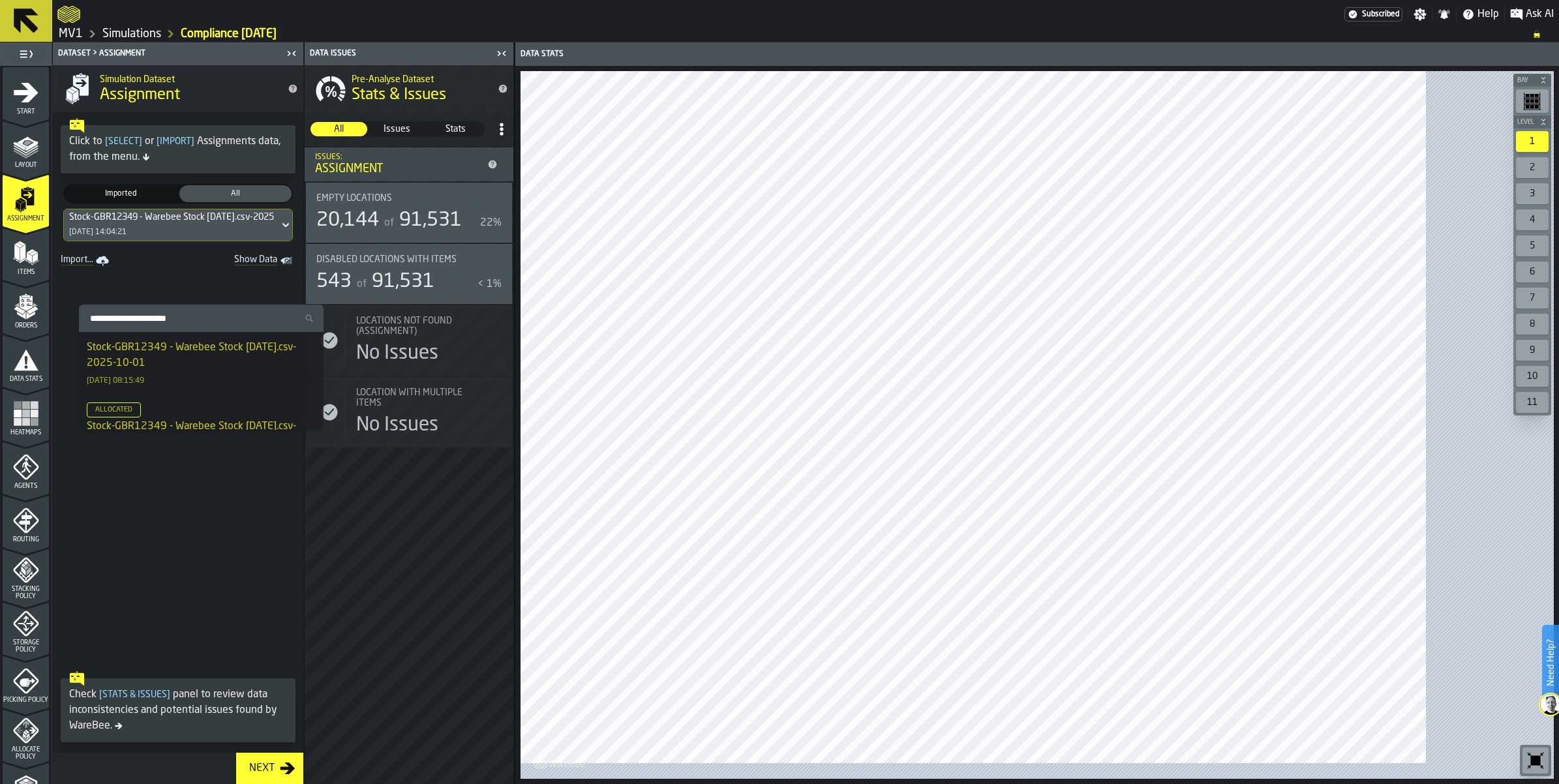
click at [243, 369] on div "Stock-GBR12349 - Warebee Stock [DATE].csv-2025-10-01" at bounding box center [202, 355] width 229 height 32
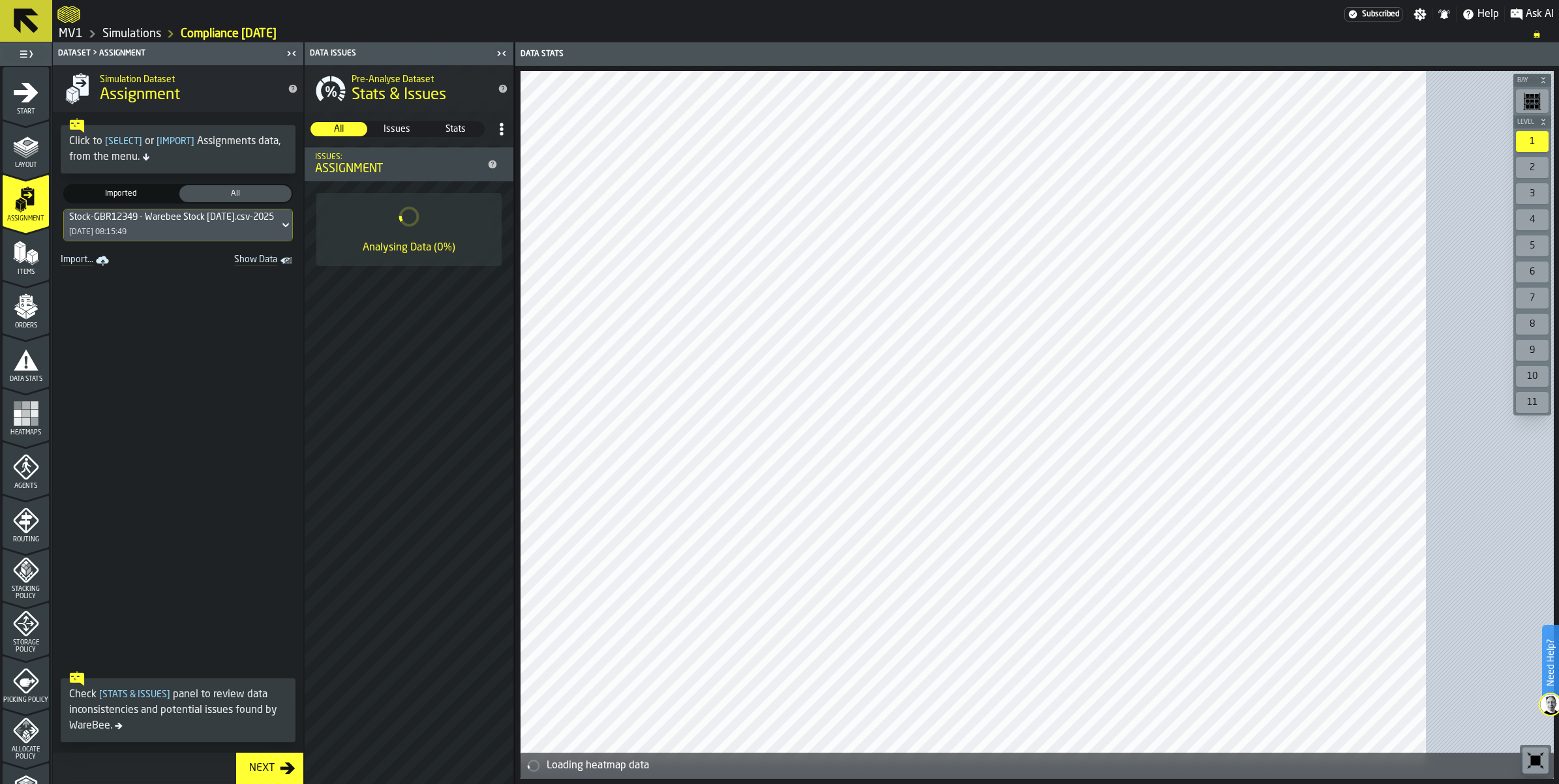
click at [32, 266] on icon "menu Items" at bounding box center [26, 253] width 26 height 26
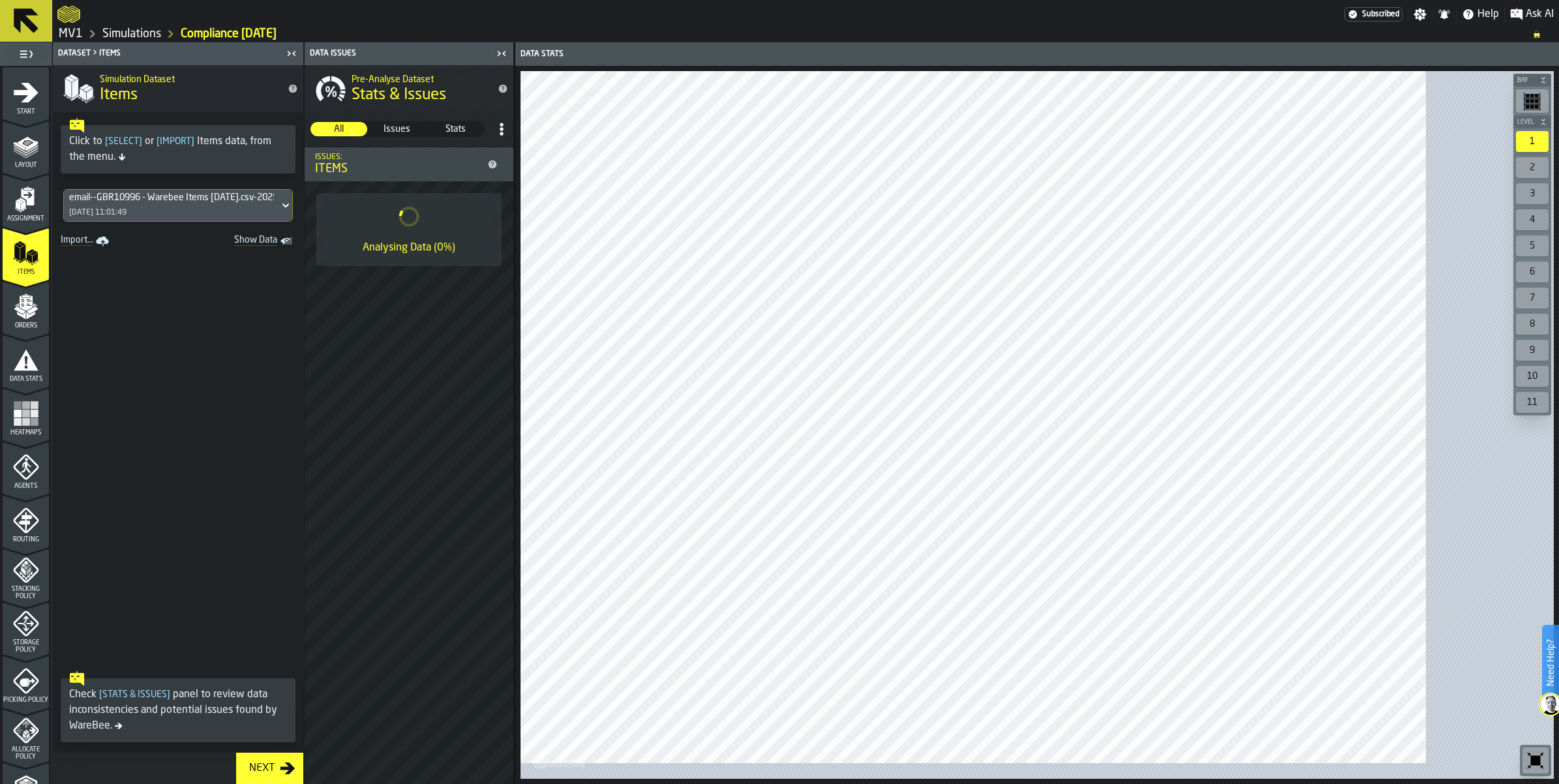
click at [292, 213] on icon at bounding box center [286, 205] width 13 height 16
click at [231, 345] on div "email--GBR10996 - Warebee Items [DATE].csv-2025-10-01" at bounding box center [202, 330] width 229 height 32
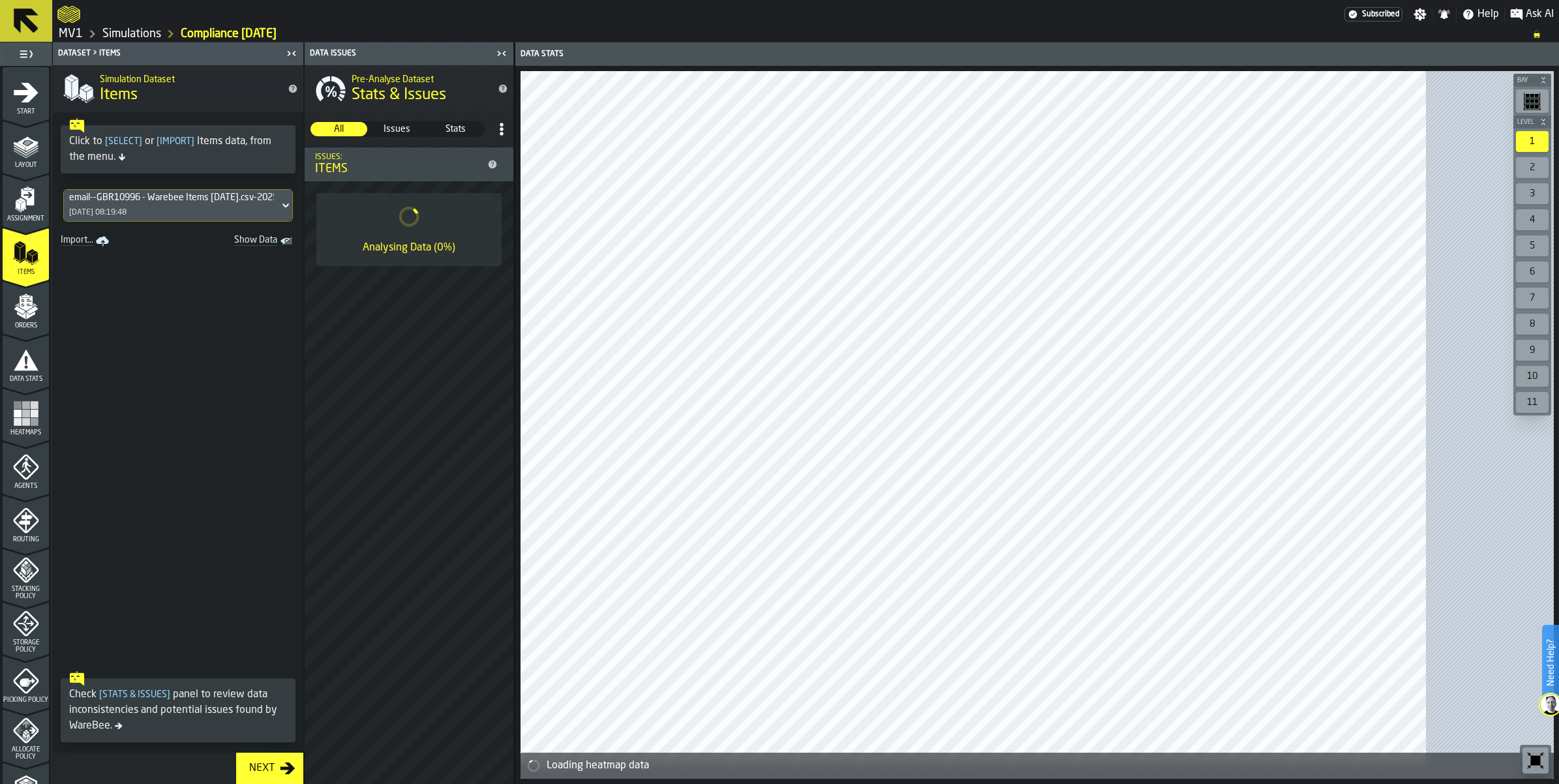
click at [303, 773] on button "Next" at bounding box center [270, 768] width 67 height 32
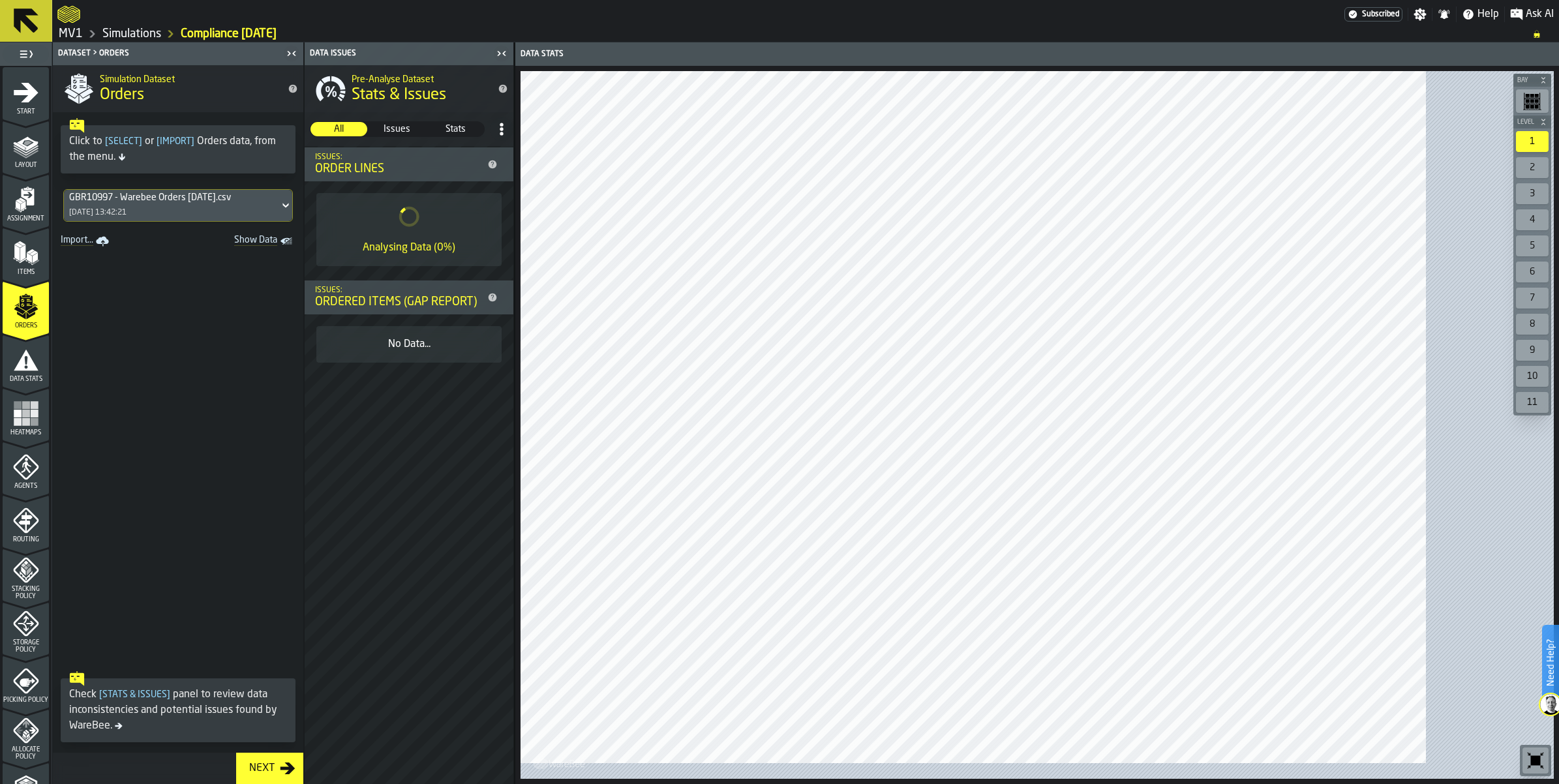
click at [280, 761] on div "Next" at bounding box center [262, 768] width 36 height 16
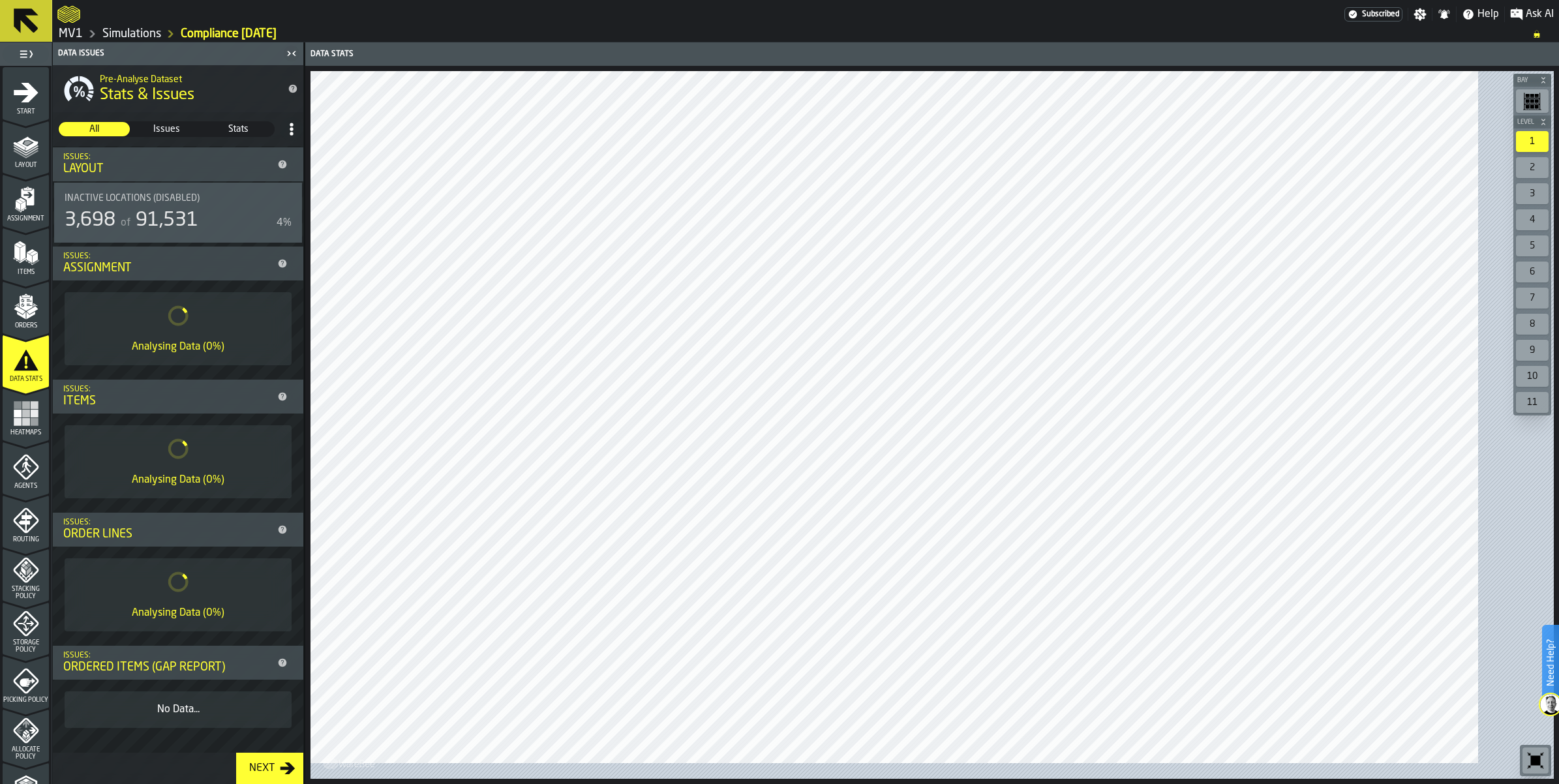
click at [280, 760] on div "Next" at bounding box center [262, 768] width 36 height 16
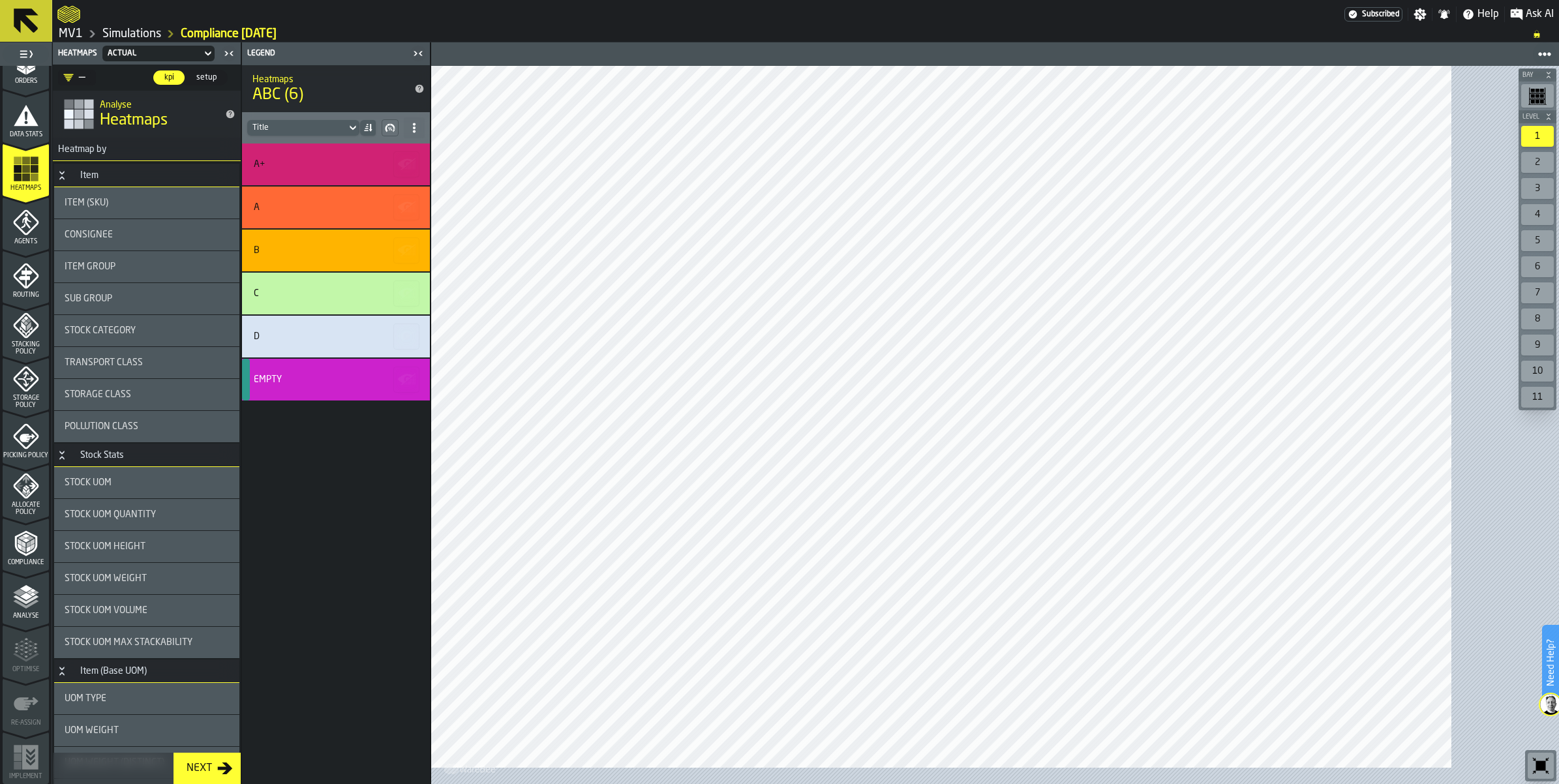
scroll to position [408, 0]
click at [37, 556] on icon "menu Compliance" at bounding box center [26, 543] width 22 height 26
